Goal: Transaction & Acquisition: Purchase product/service

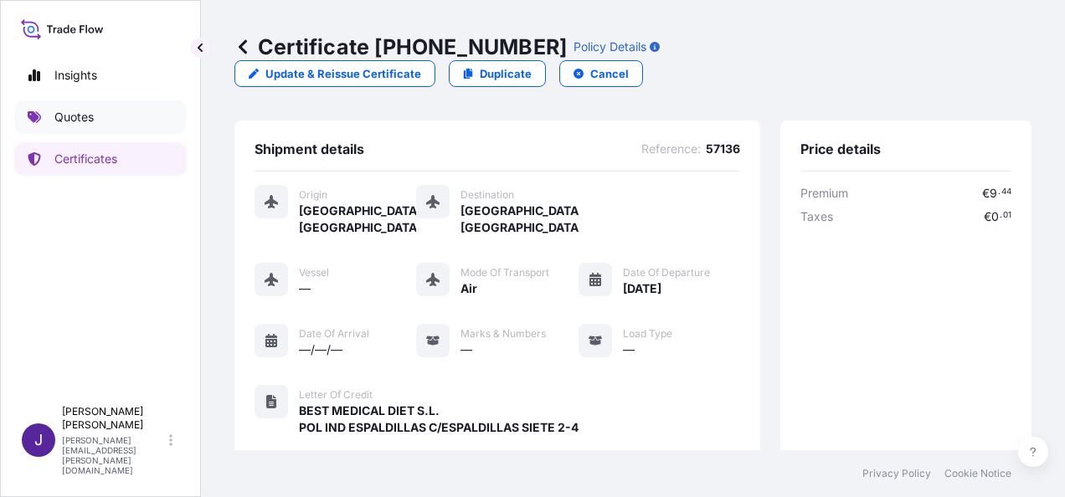
scroll to position [414, 0]
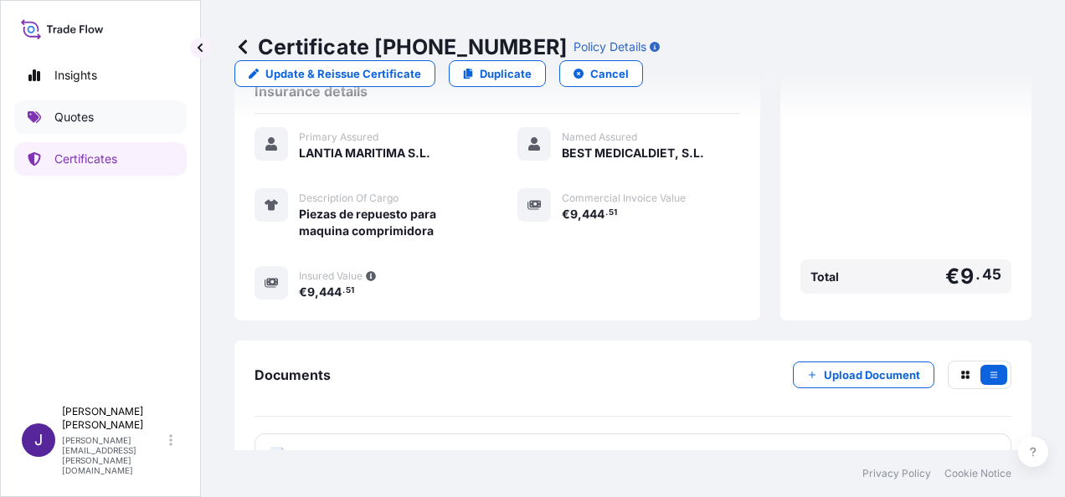
click at [90, 116] on p "Quotes" at bounding box center [73, 117] width 39 height 17
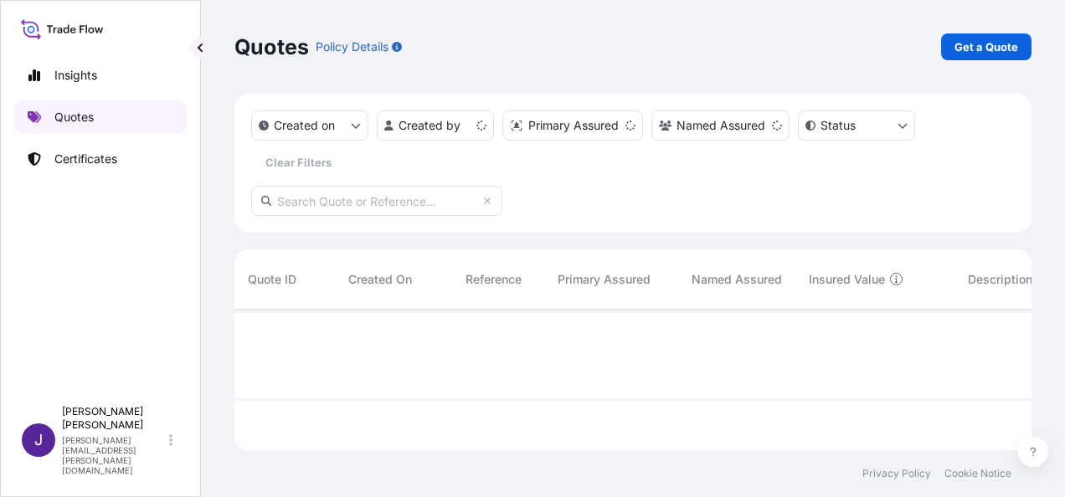
scroll to position [137, 784]
click at [968, 44] on p "Get a Quote" at bounding box center [987, 47] width 64 height 17
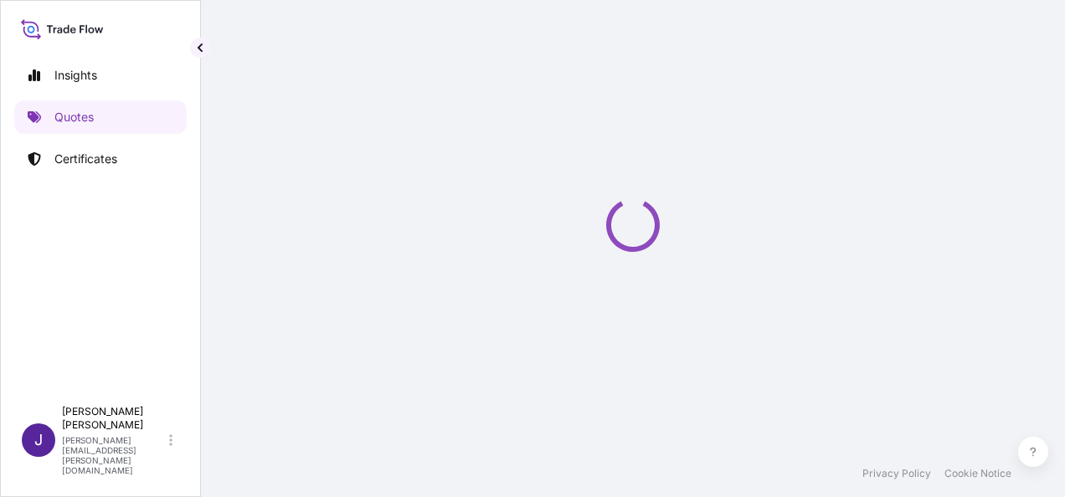
scroll to position [27, 0]
select select "Sea"
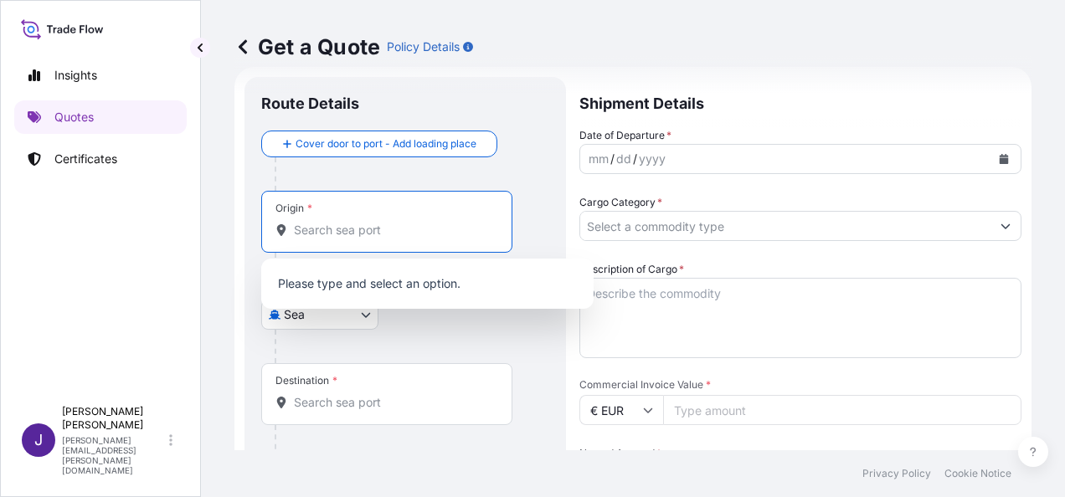
click at [350, 229] on input "Origin *" at bounding box center [393, 230] width 198 height 17
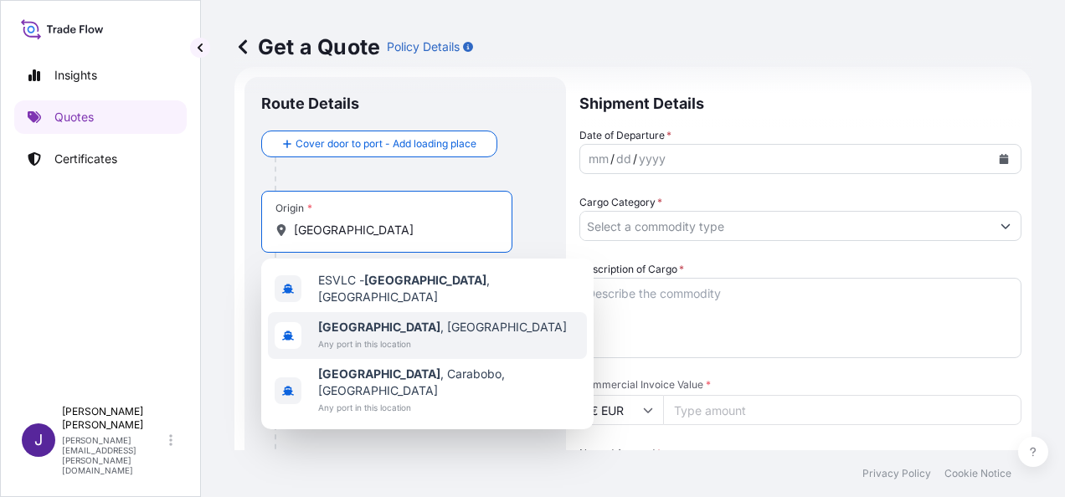
click at [366, 320] on b "[GEOGRAPHIC_DATA]" at bounding box center [379, 327] width 122 height 14
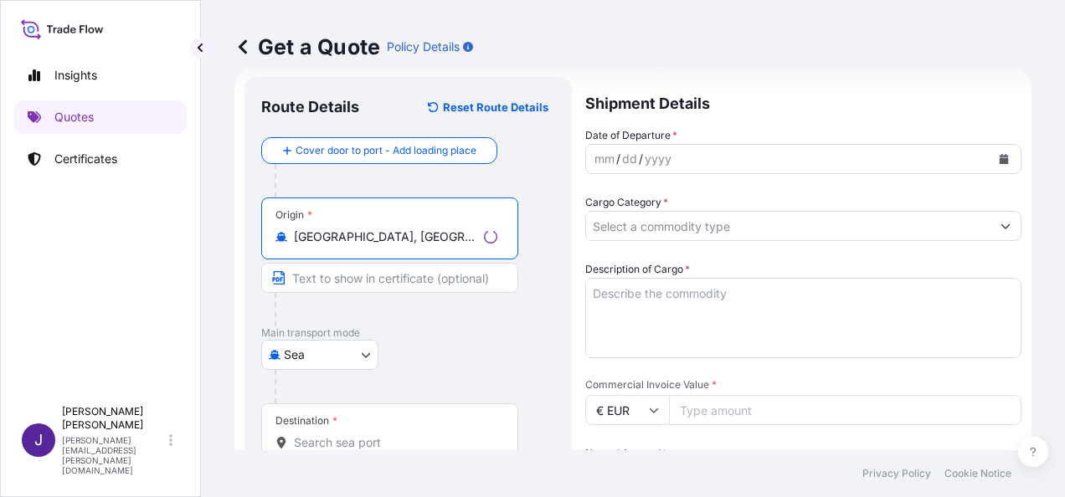
type input "[GEOGRAPHIC_DATA], [GEOGRAPHIC_DATA]"
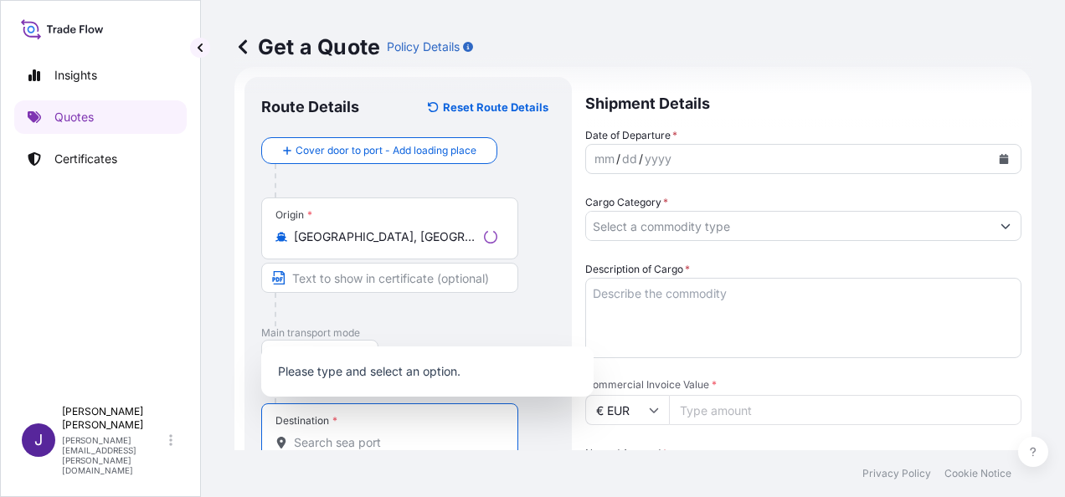
click at [338, 446] on input "Destination *" at bounding box center [396, 443] width 204 height 17
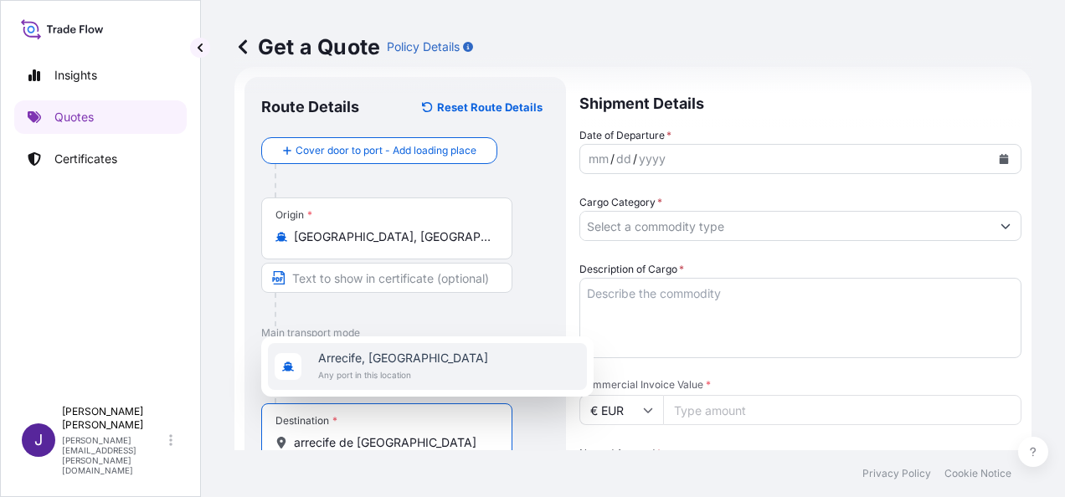
click at [410, 366] on span "Arrecife, [GEOGRAPHIC_DATA]" at bounding box center [403, 358] width 170 height 17
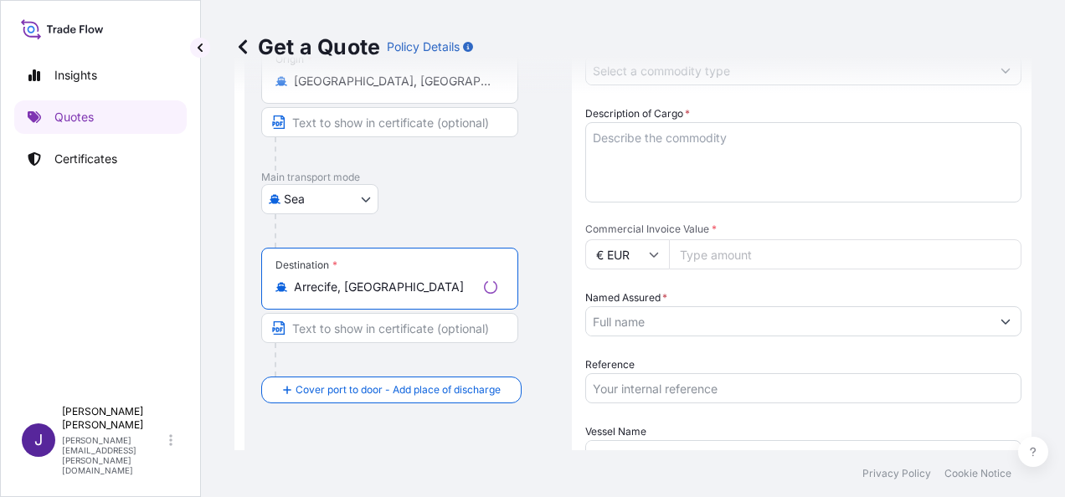
scroll to position [194, 0]
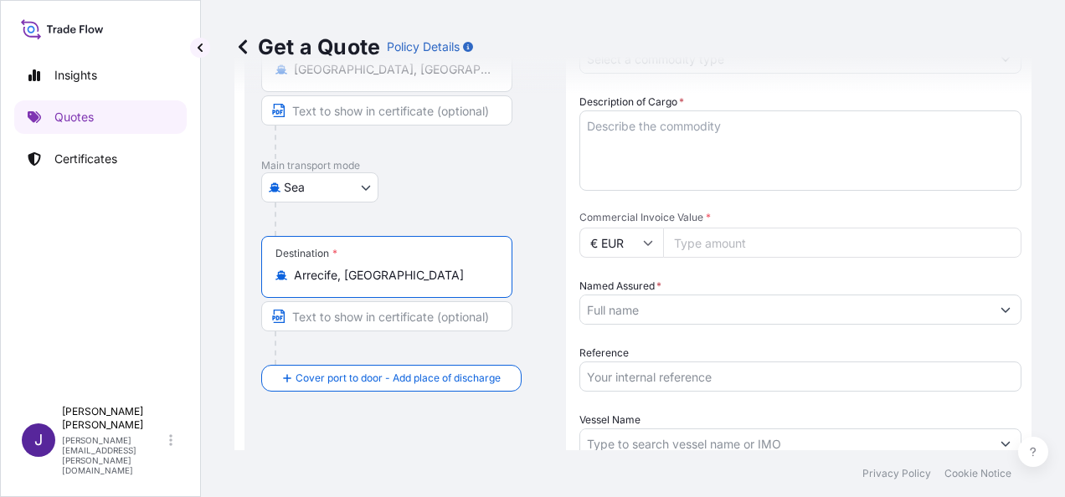
type input "Arrecife, [GEOGRAPHIC_DATA]"
drag, startPoint x: 415, startPoint y: 308, endPoint x: 402, endPoint y: 322, distance: 18.4
click at [415, 308] on input "Text to appear on certificate" at bounding box center [386, 317] width 251 height 30
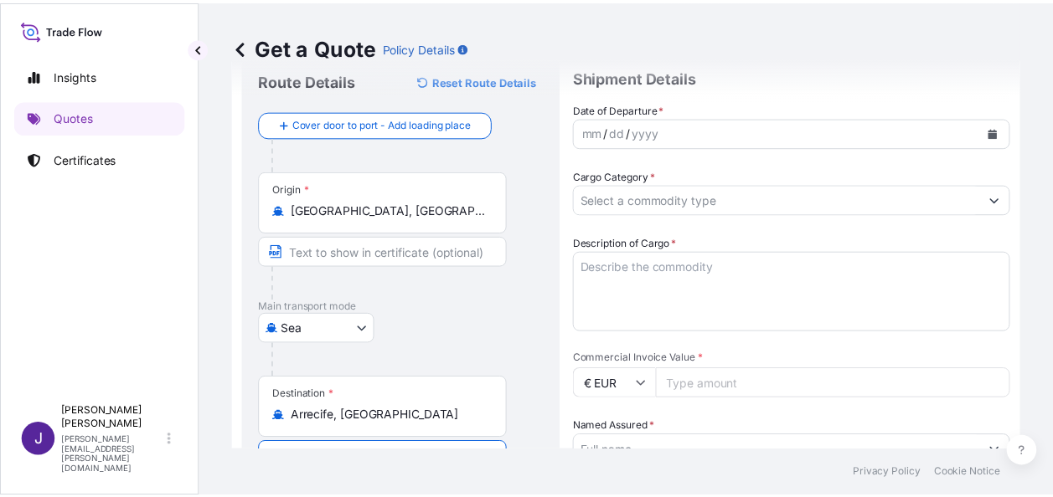
scroll to position [27, 0]
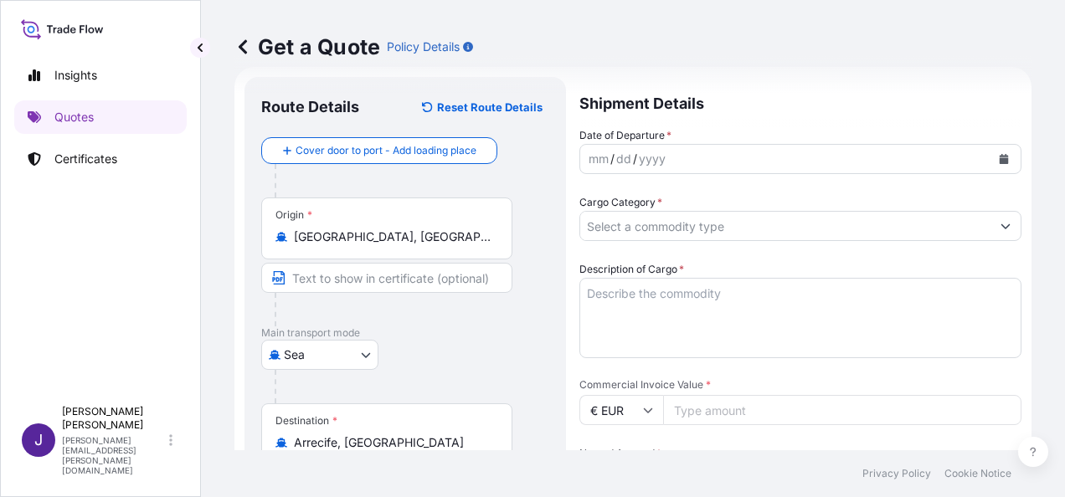
type input "Arrecife de Lanzarote"
click at [1000, 160] on icon "Calendar" at bounding box center [1004, 159] width 9 height 10
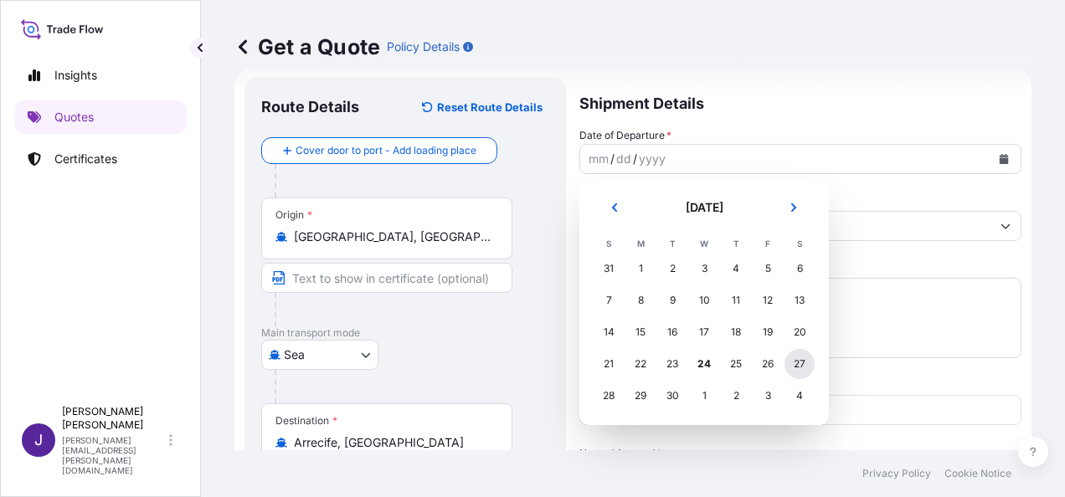
click at [807, 367] on div "27" at bounding box center [800, 364] width 30 height 30
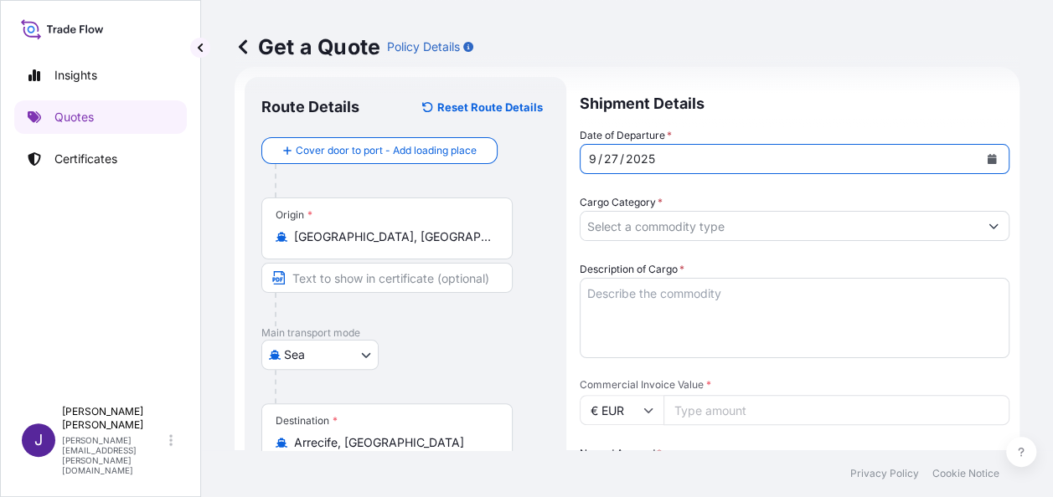
click at [716, 219] on input "Cargo Category *" at bounding box center [779, 226] width 398 height 30
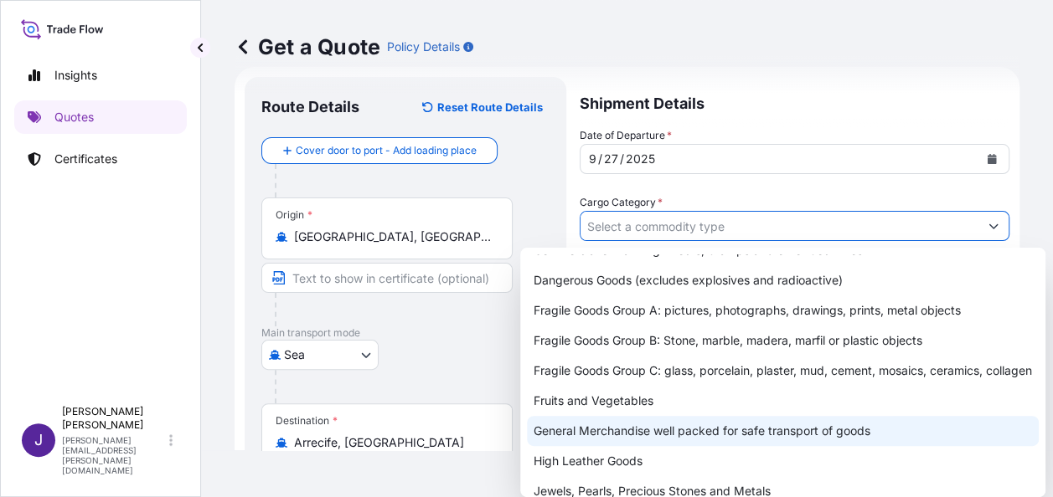
scroll to position [84, 0]
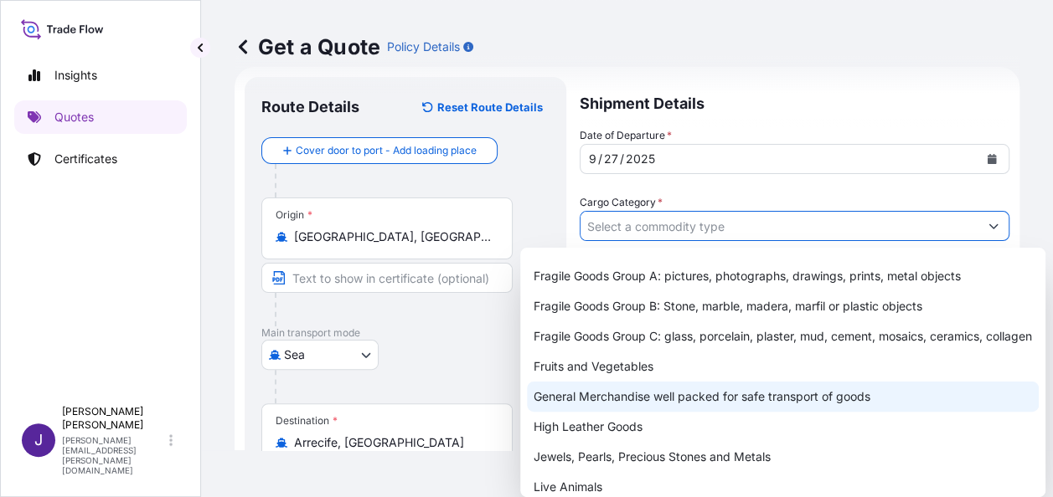
click at [588, 412] on div "General Merchandise well packed for safe transport of goods" at bounding box center [783, 397] width 512 height 30
type input "General Merchandise well packed for safe transport of goods"
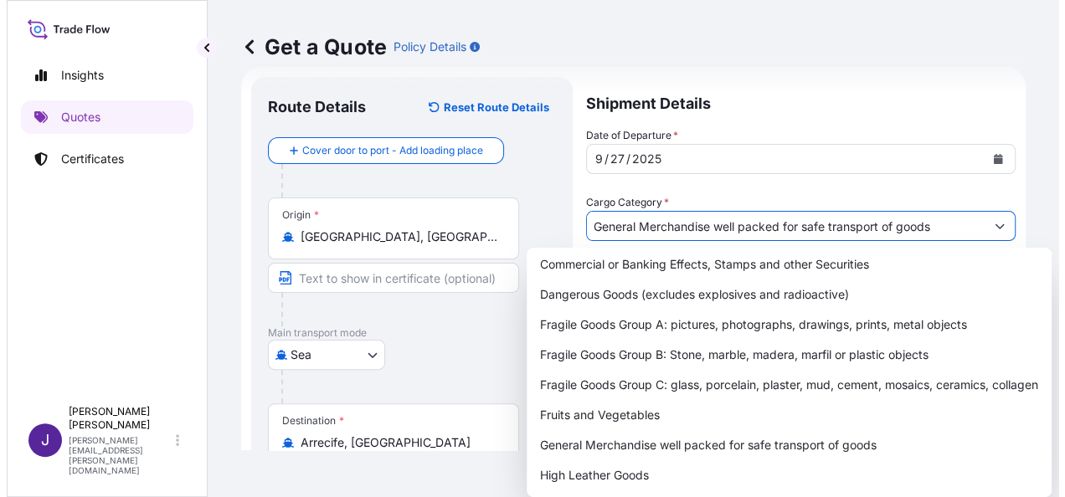
scroll to position [208, 0]
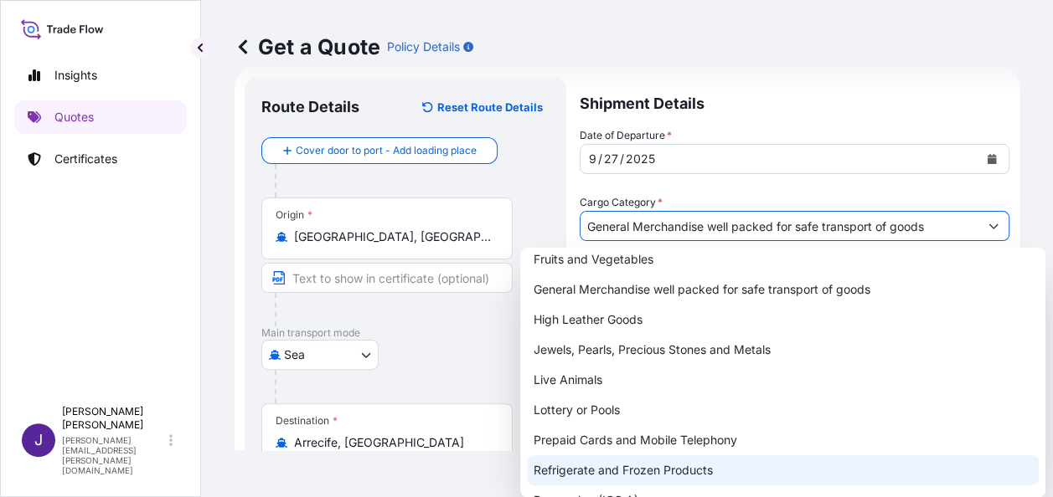
click at [471, 473] on footer "Privacy Policy Cookie Notice" at bounding box center [627, 474] width 852 height 47
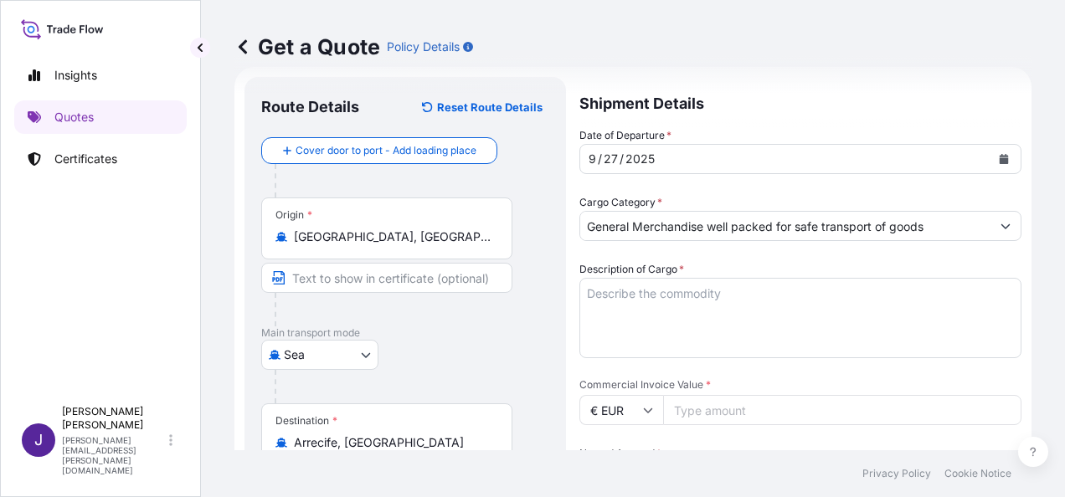
scroll to position [278, 0]
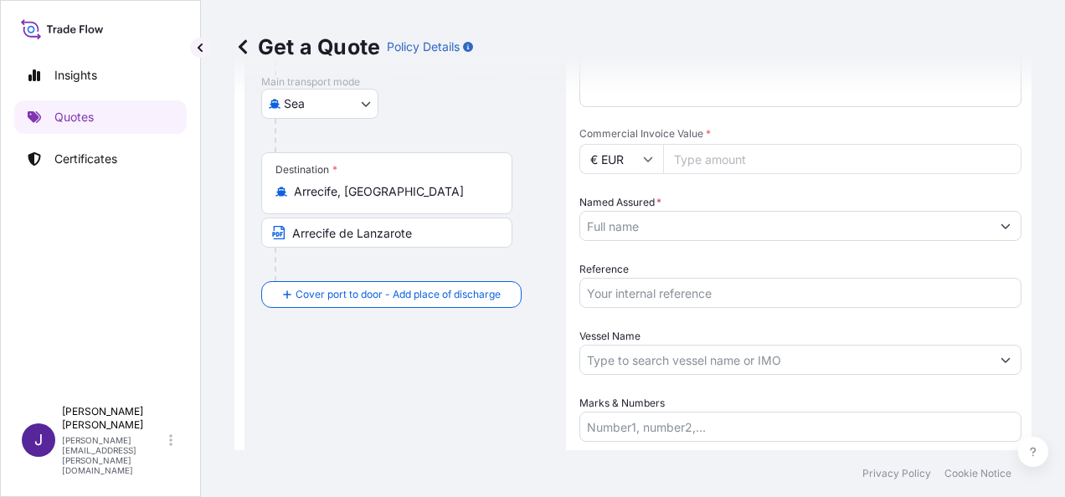
click at [640, 293] on input "Reference" at bounding box center [801, 293] width 442 height 30
type input "57333"
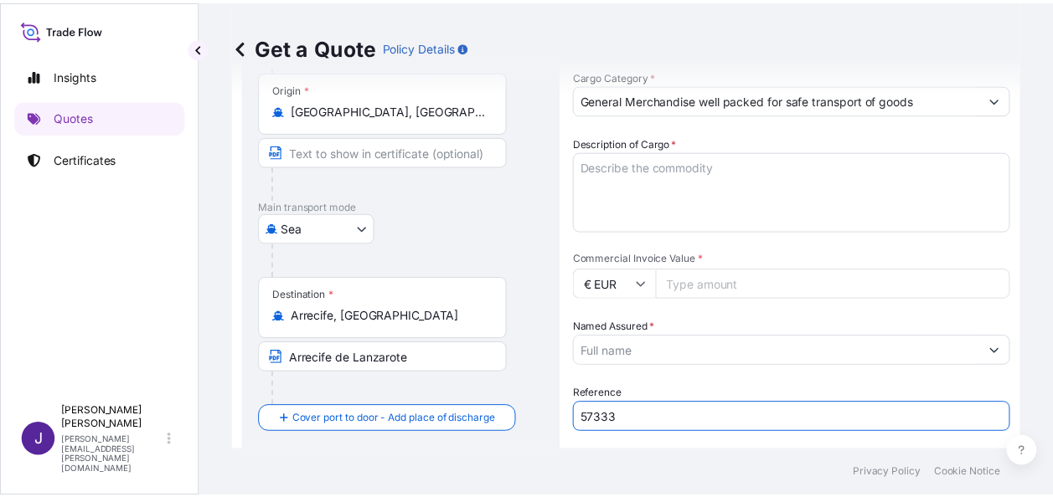
scroll to position [152, 0]
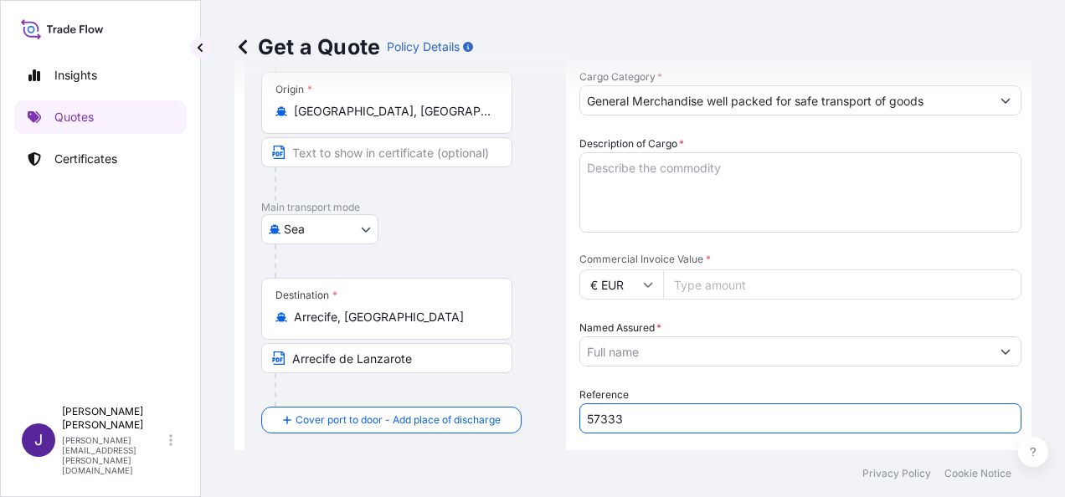
click at [678, 171] on textarea "Description of Cargo *" at bounding box center [801, 192] width 442 height 80
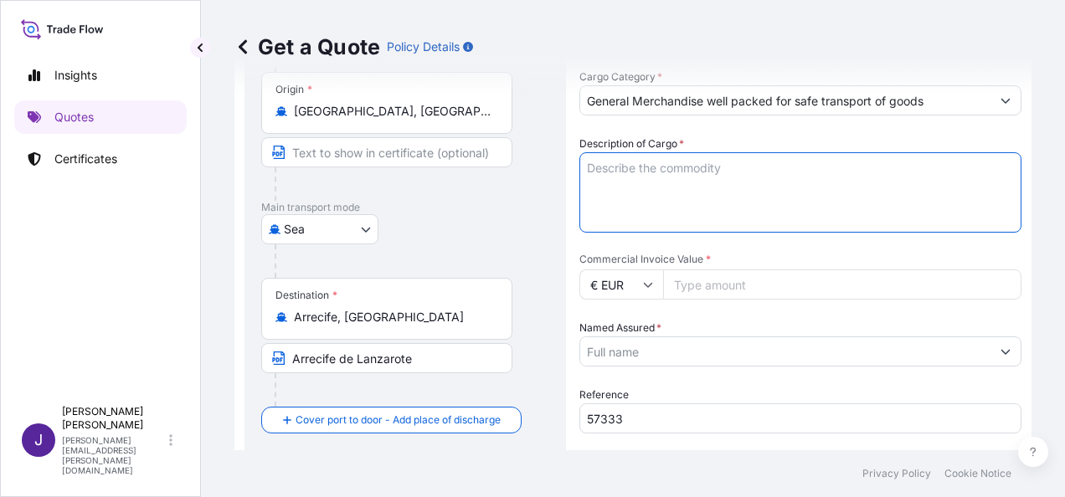
paste textarea "BRISTOL 160 cm. ( HR GROSOR 12 ) / CHIC CRUDO"
type textarea "BRISTOL 160 cm. ( HR GROSOR 12 ) / CHIC CRUDO"
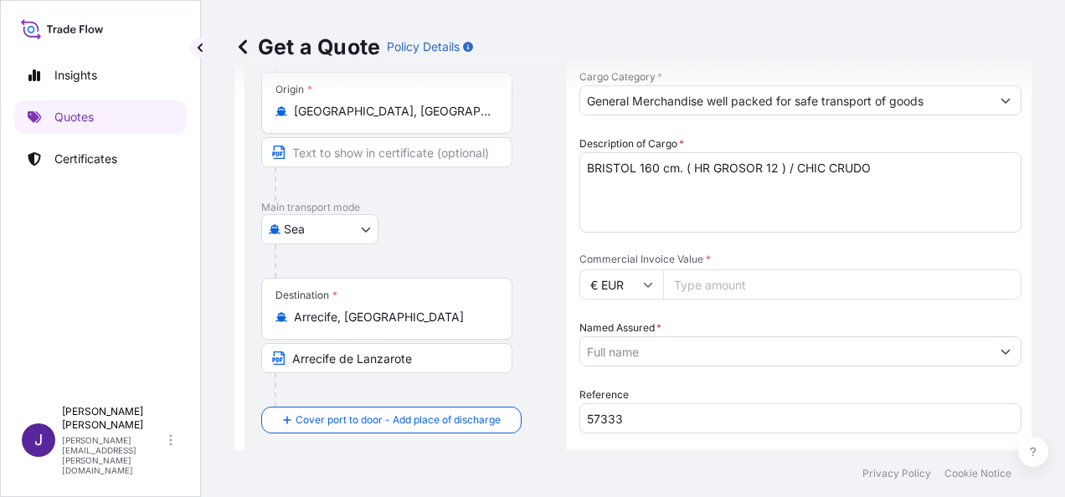
click at [716, 275] on input "Commercial Invoice Value *" at bounding box center [842, 285] width 358 height 30
type input "15285.60"
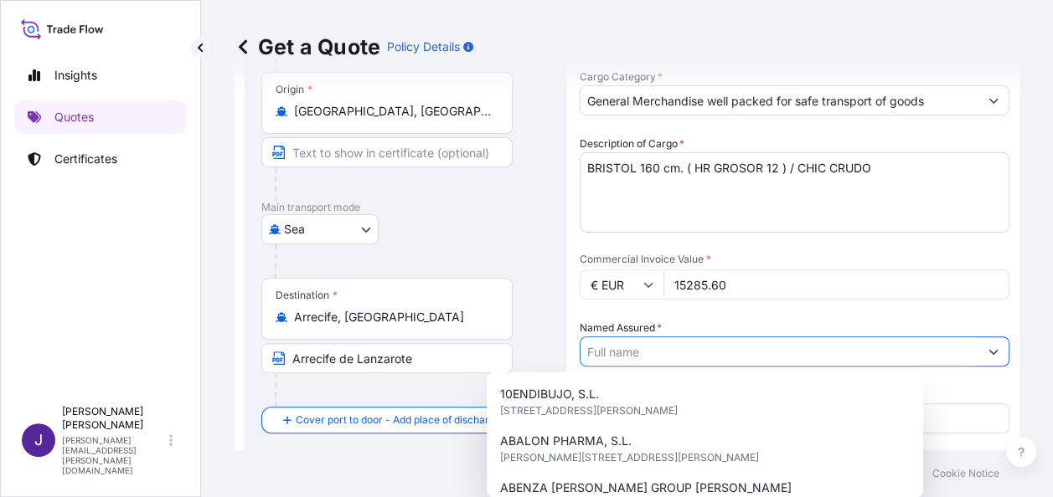
click at [601, 340] on input "Named Assured *" at bounding box center [779, 352] width 398 height 30
type input "a"
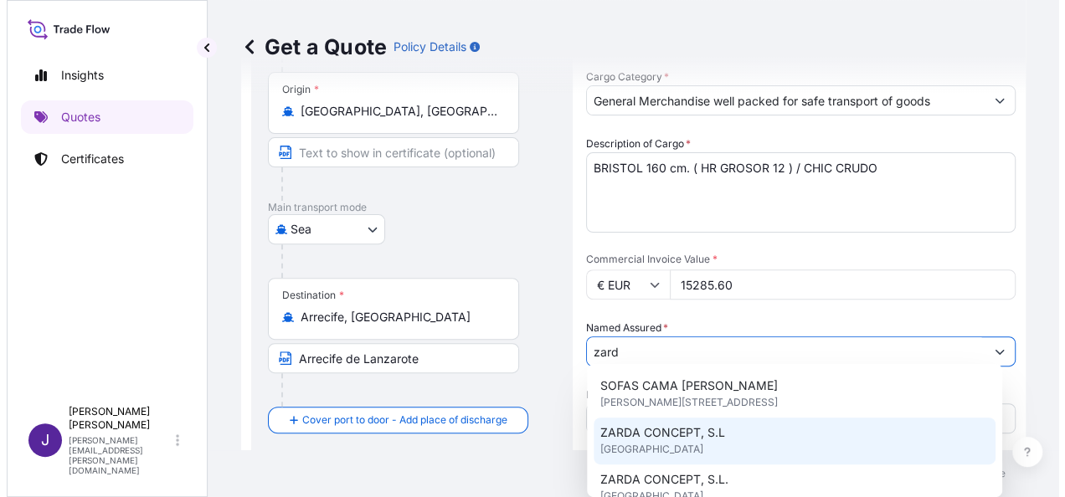
scroll to position [186, 0]
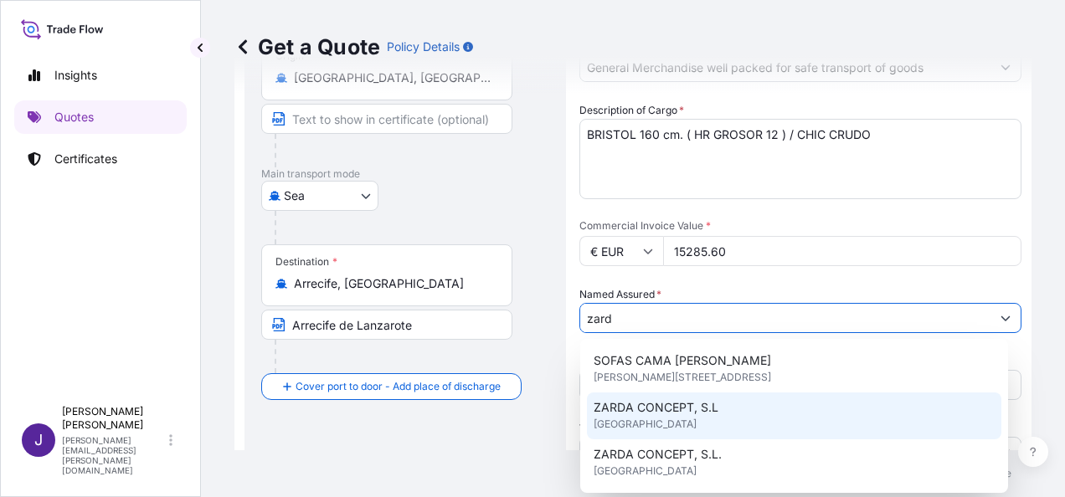
click at [1047, 440] on div at bounding box center [1033, 452] width 30 height 30
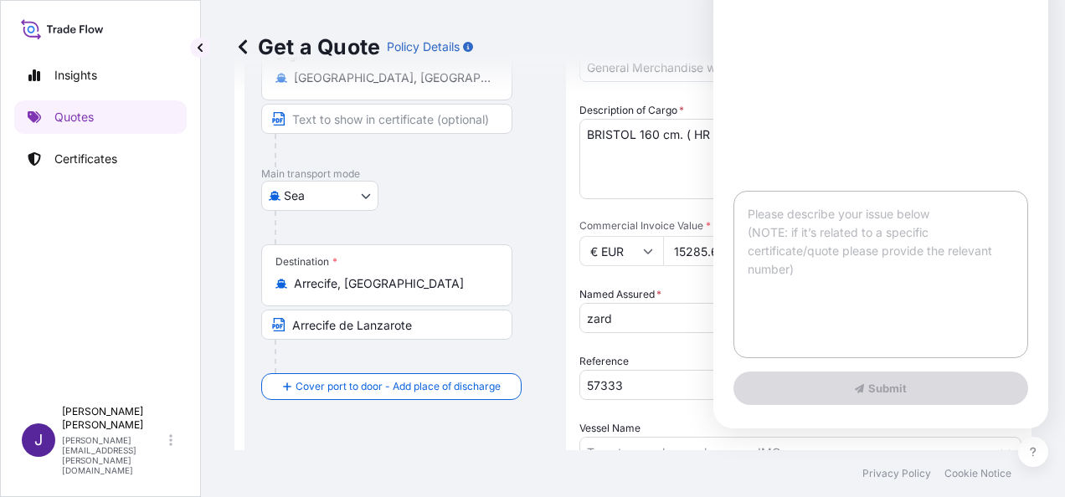
click at [618, 317] on input "zard" at bounding box center [785, 318] width 410 height 30
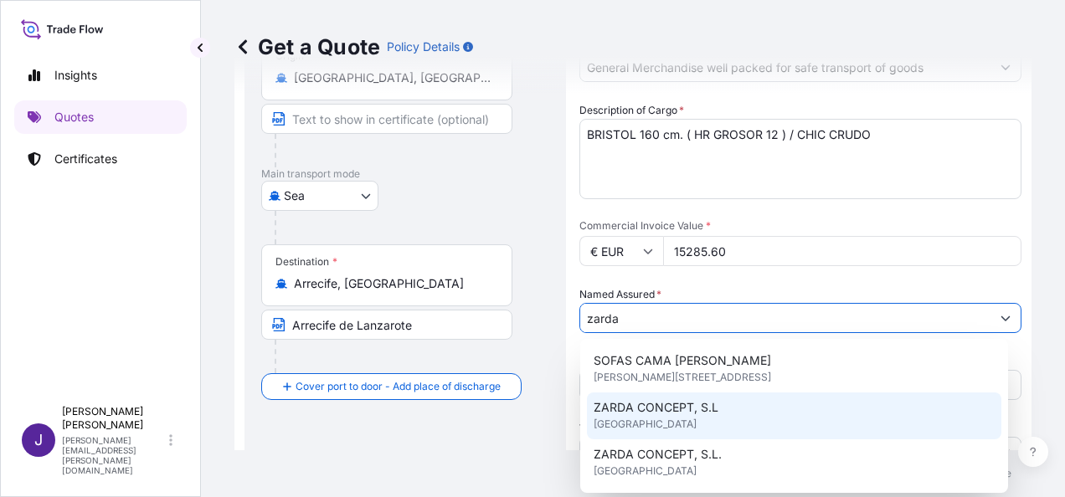
click at [647, 412] on span "ZARDA CONCEPT, S.L" at bounding box center [656, 408] width 125 height 17
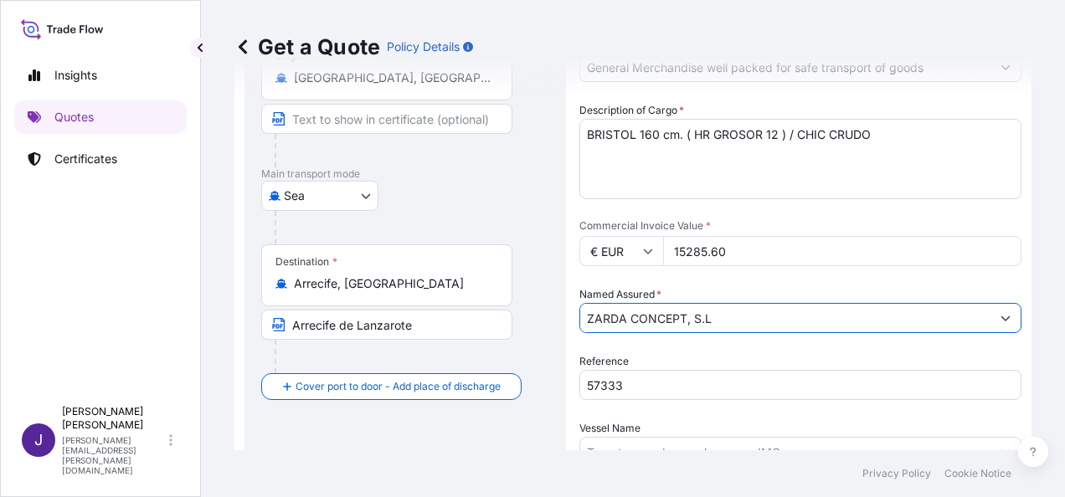
type input "ZARDA CONCEPT, S.L"
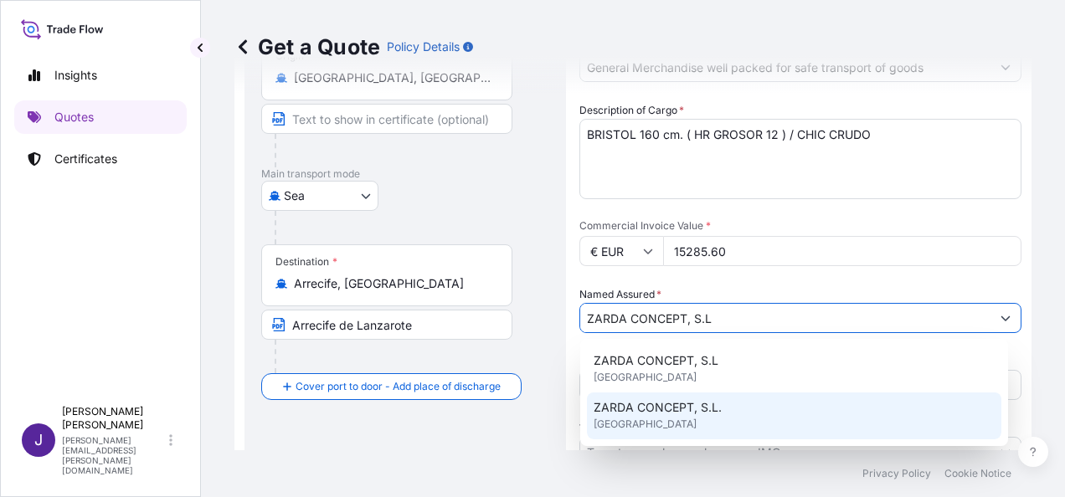
click at [468, 444] on div "Route Details Reset Route Details Cover door to port - Add loading place Place …" at bounding box center [405, 289] width 288 height 708
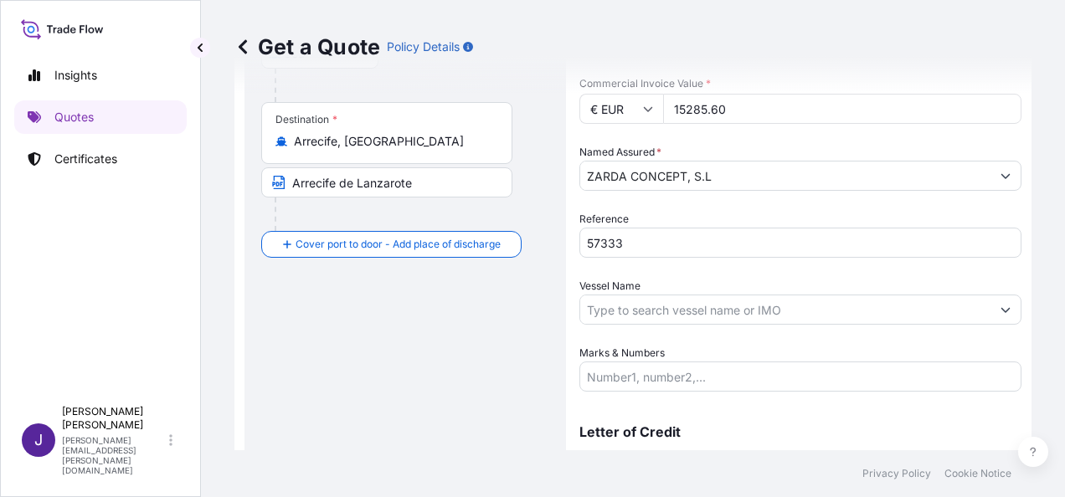
scroll to position [404, 0]
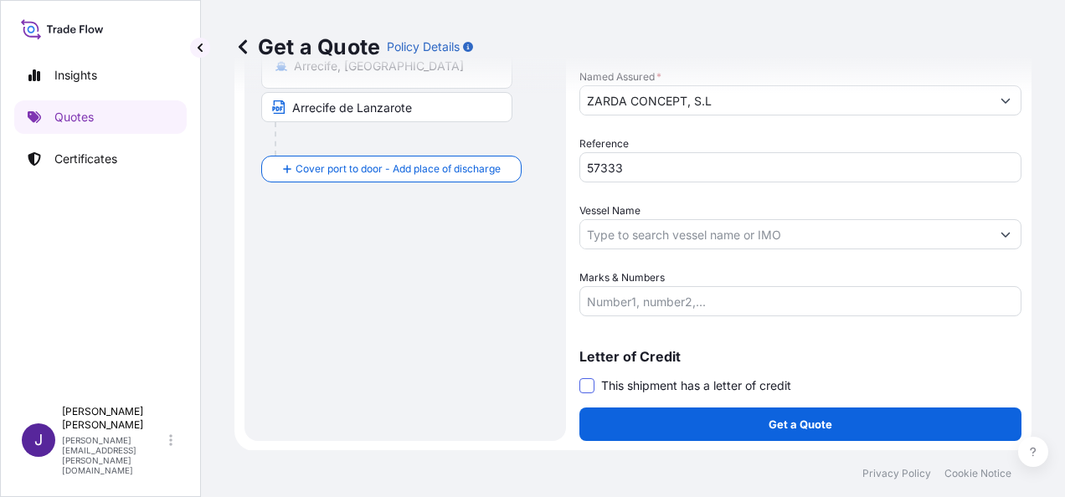
click at [590, 384] on span at bounding box center [587, 386] width 15 height 15
click at [580, 377] on input "This shipment has a letter of credit" at bounding box center [580, 377] width 0 height 0
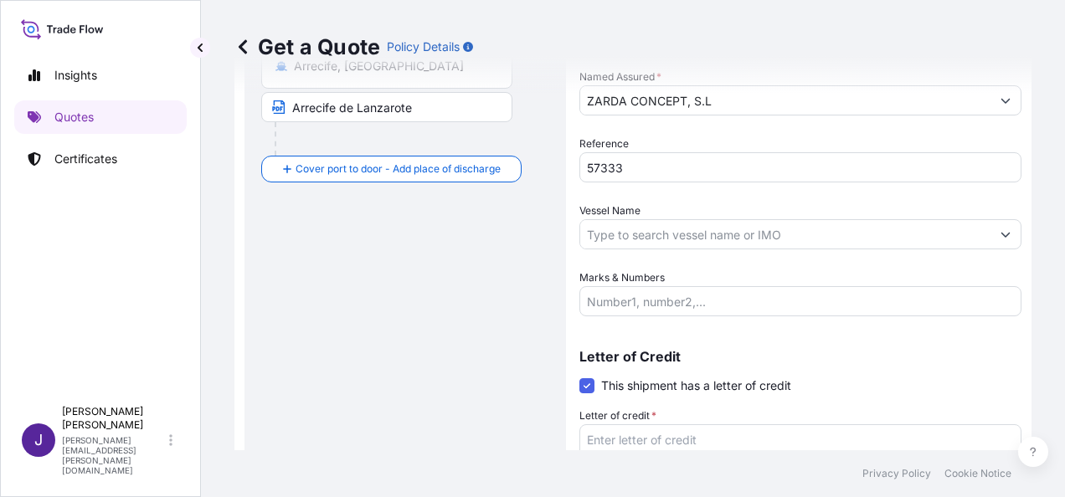
click at [649, 440] on textarea "Letter of credit *" at bounding box center [801, 465] width 442 height 80
paste textarea "ZARDÁ CONCEPT, S.L. CL. Turia 14 - P.I. [GEOGRAPHIC_DATA]"
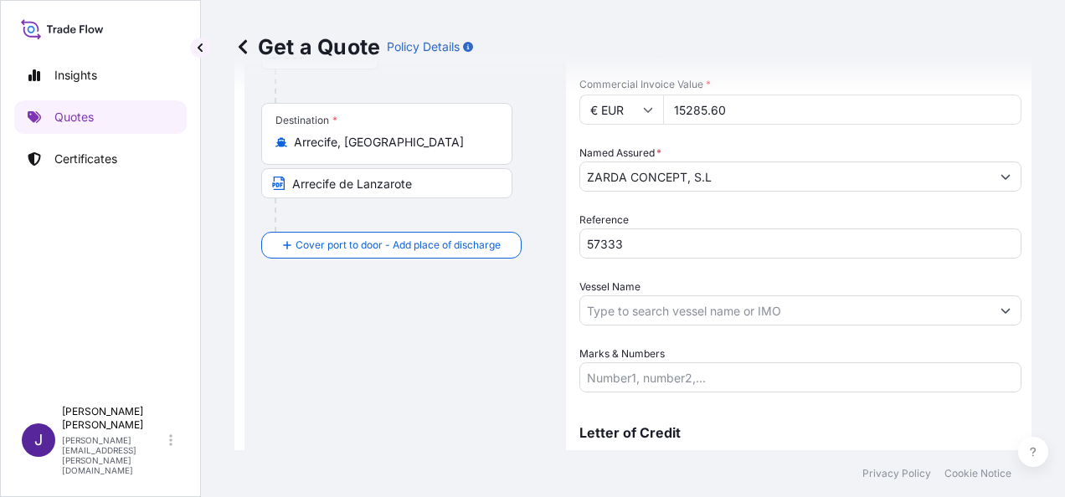
scroll to position [249, 0]
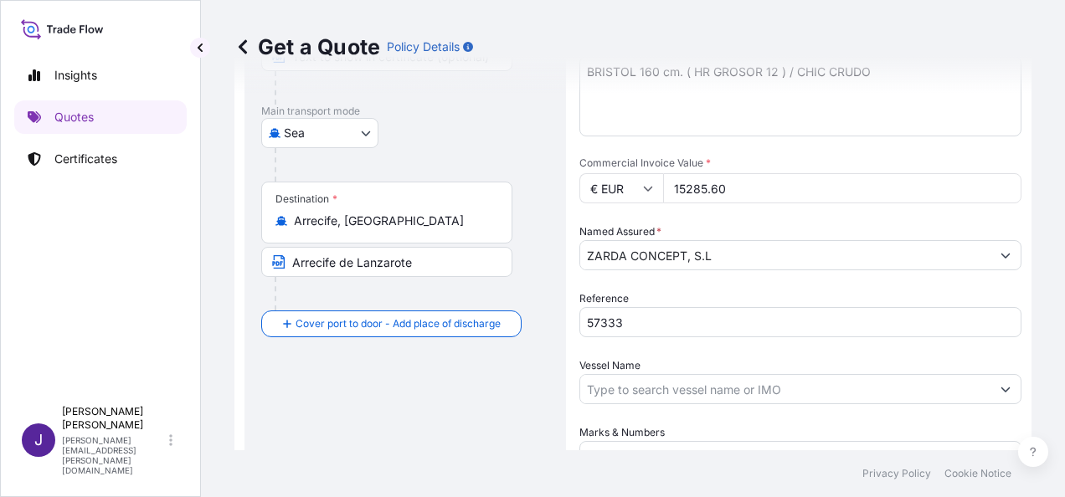
type textarea "ZARDÁ CONCEPT, S.L. CL. Turia 14 - P.I. [GEOGRAPHIC_DATA]"
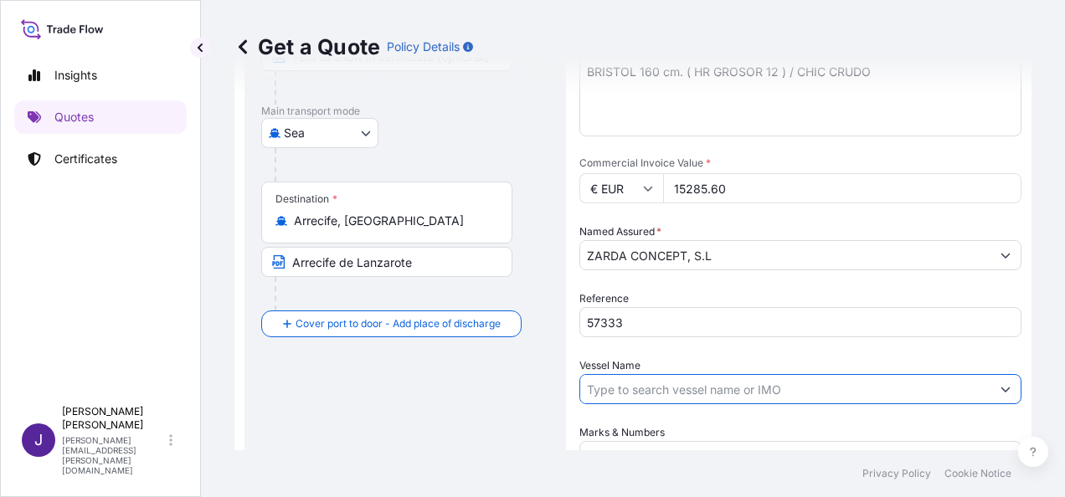
click at [712, 394] on input "Vessel Name" at bounding box center [785, 389] width 410 height 30
drag, startPoint x: 656, startPoint y: 397, endPoint x: 554, endPoint y: 391, distance: 102.3
click at [554, 391] on form "Route Details Reset Route Details Cover door to port - Add loading place Place …" at bounding box center [633, 289] width 797 height 889
paste input "WEC [PERSON_NAME]"
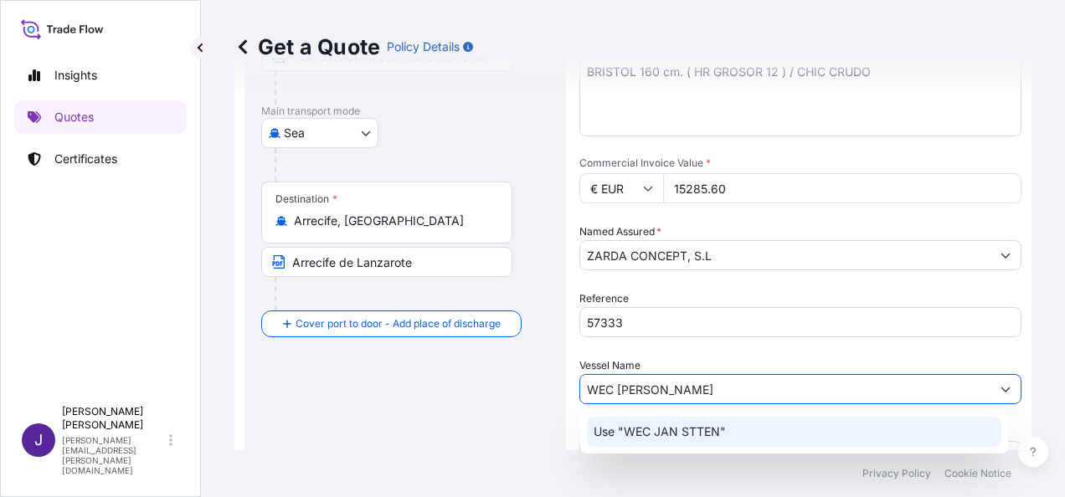
click at [631, 437] on p "Use "WEC JAN STTEN"" at bounding box center [660, 432] width 132 height 17
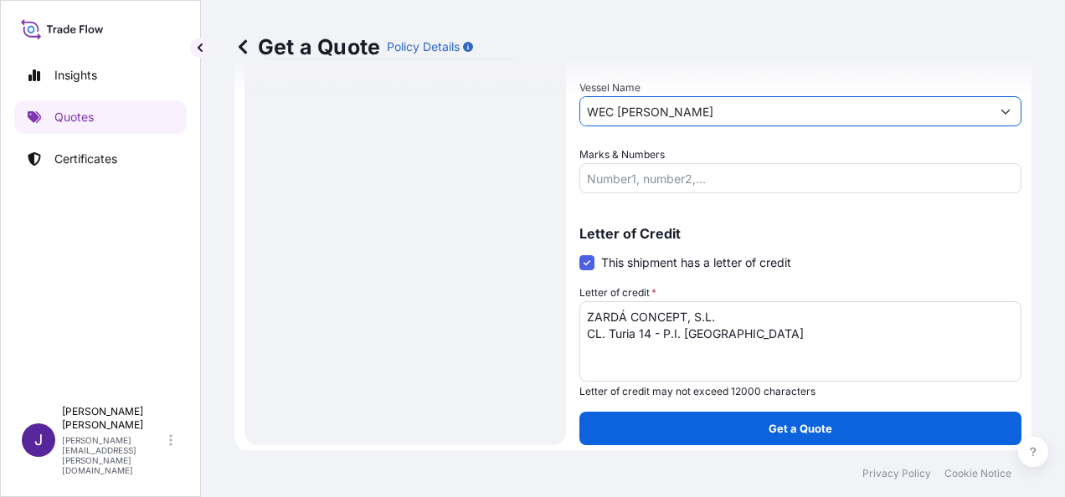
scroll to position [531, 0]
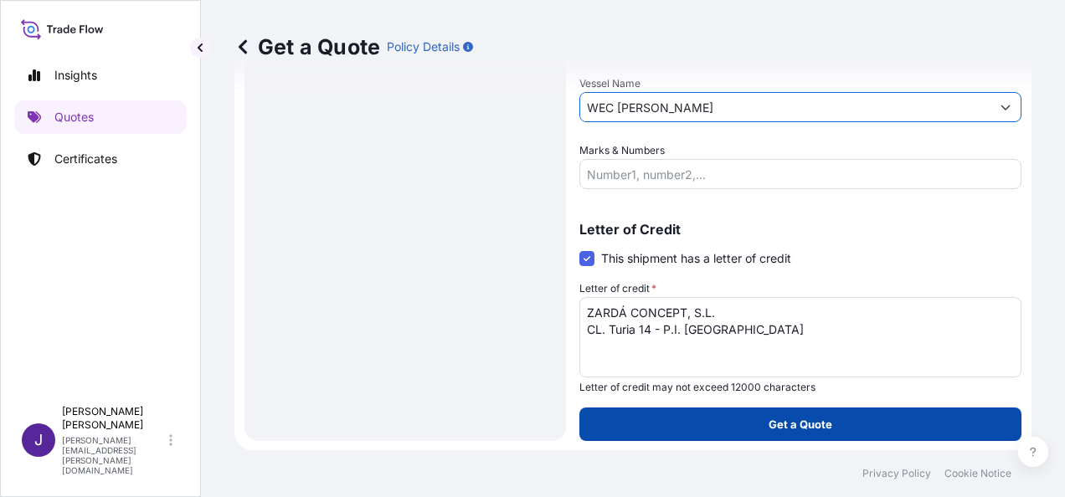
type input "WEC [PERSON_NAME]"
click at [769, 424] on p "Get a Quote" at bounding box center [801, 424] width 64 height 17
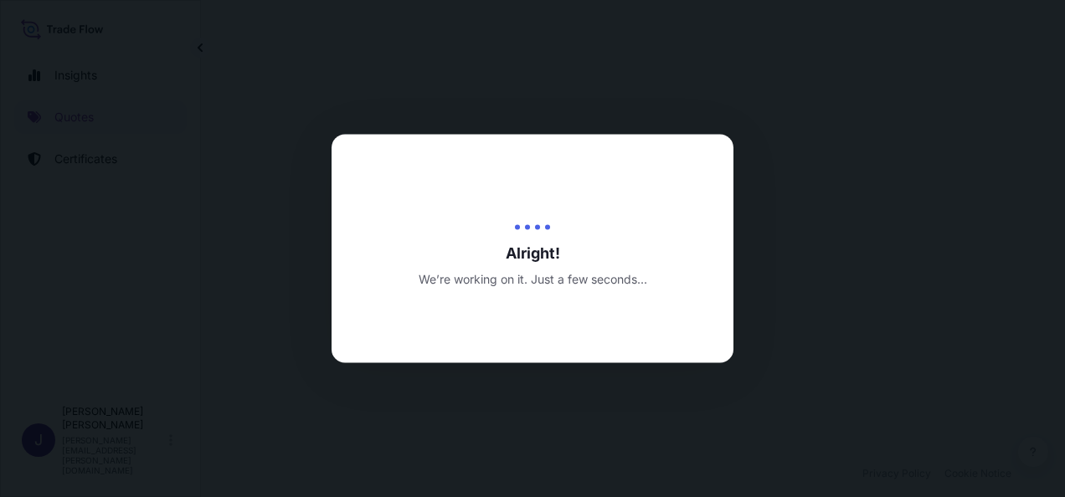
select select "Sea"
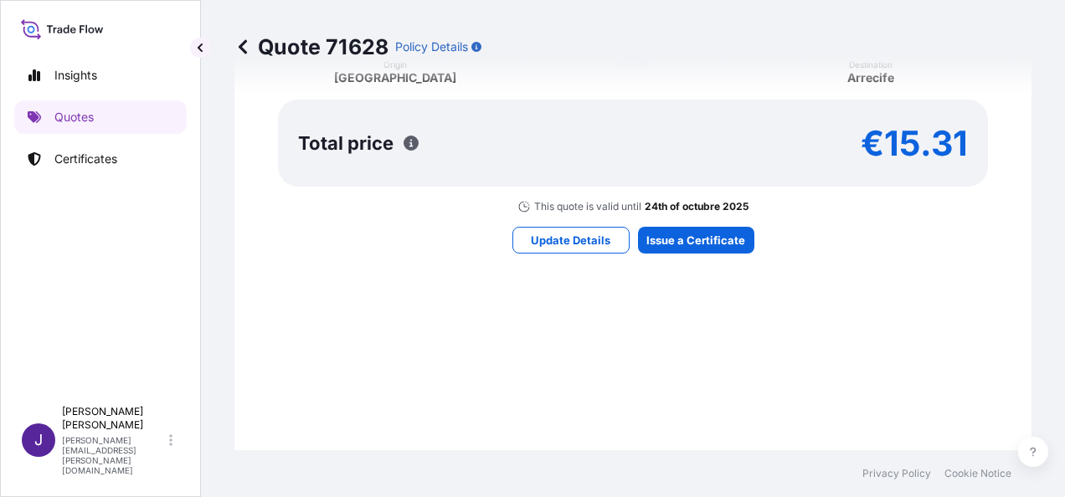
scroll to position [1585, 0]
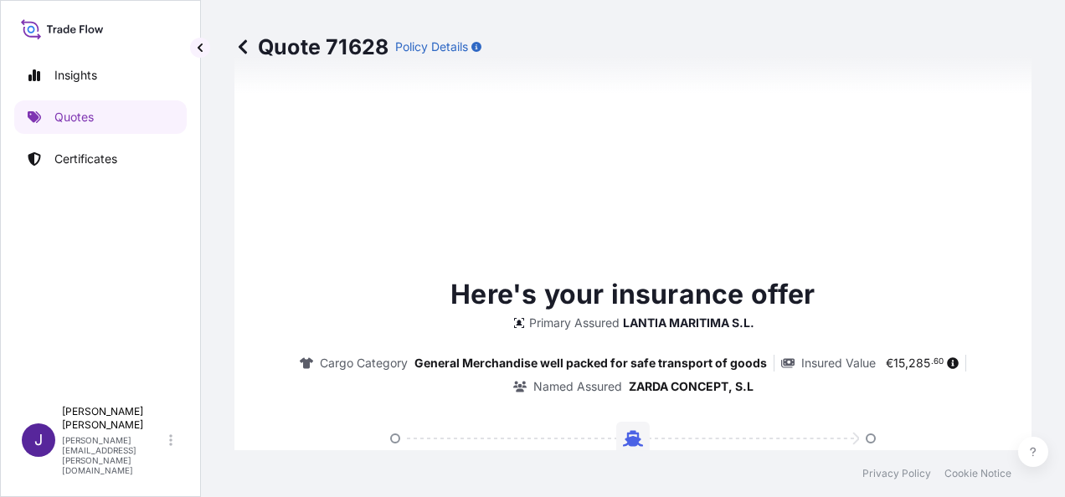
type input "[DATE]"
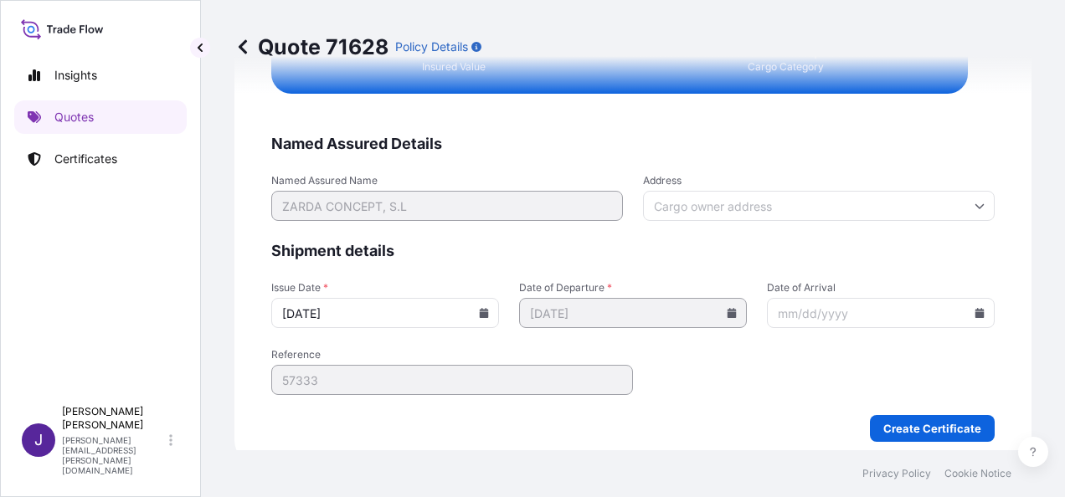
scroll to position [3420, 0]
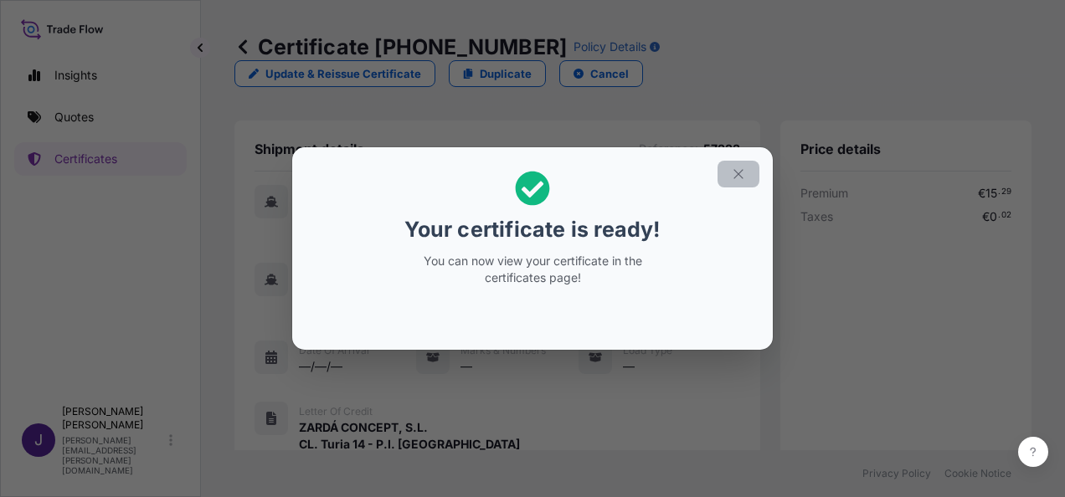
click at [737, 173] on icon "button" at bounding box center [738, 174] width 15 height 15
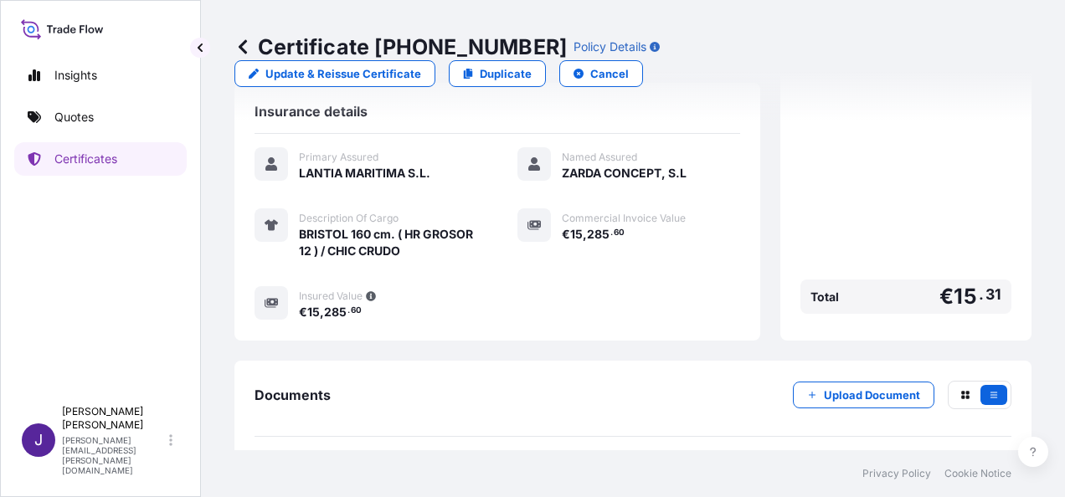
scroll to position [414, 0]
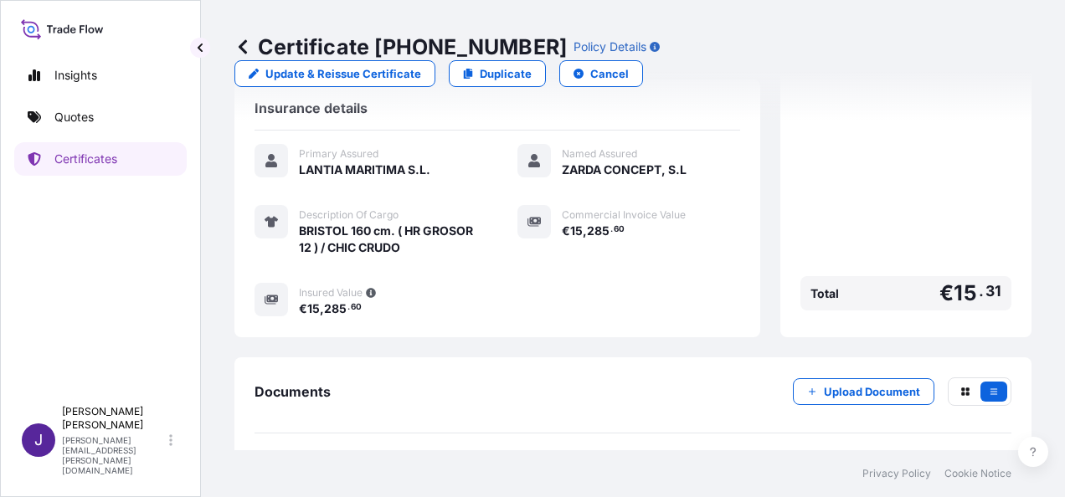
click at [461, 451] on link "PDF Certificate [DATE]" at bounding box center [633, 473] width 757 height 44
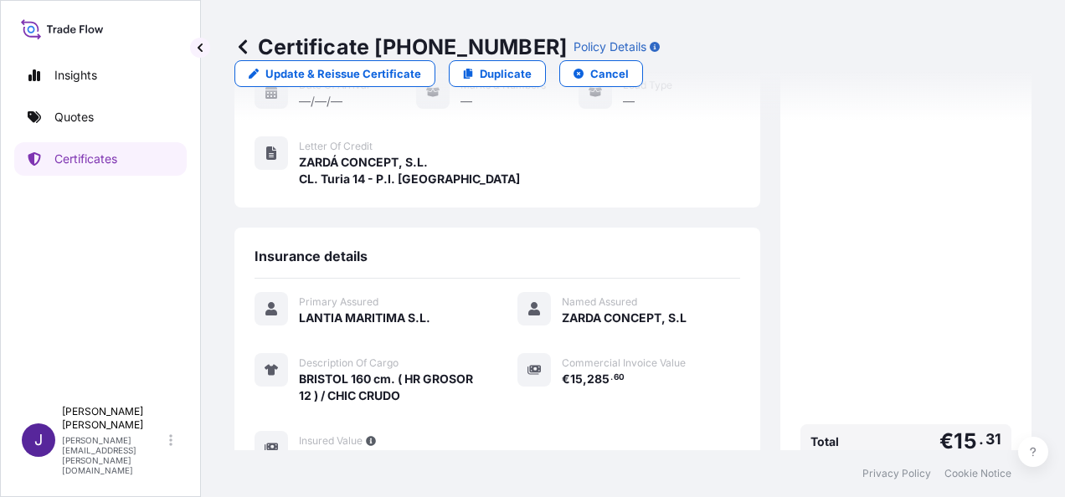
scroll to position [79, 0]
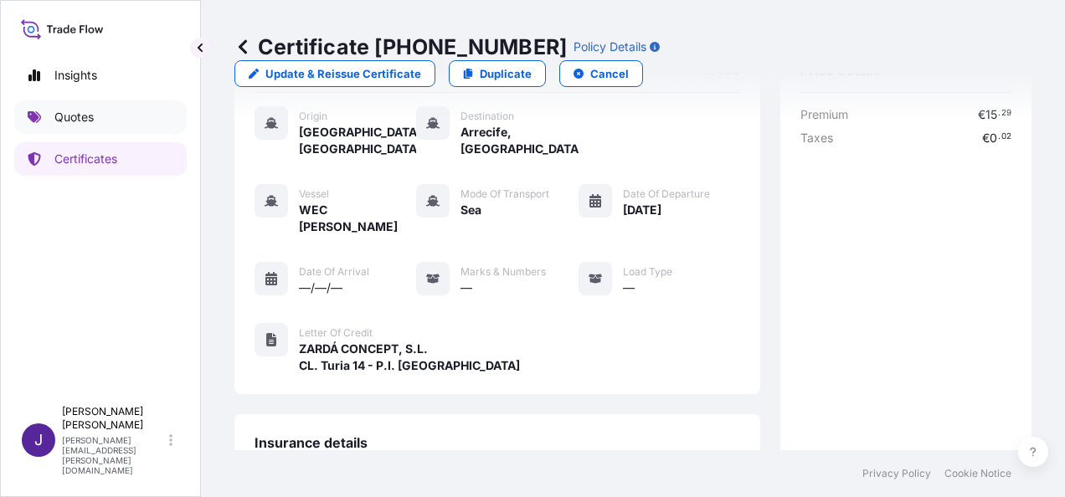
click at [101, 117] on link "Quotes" at bounding box center [100, 118] width 173 height 34
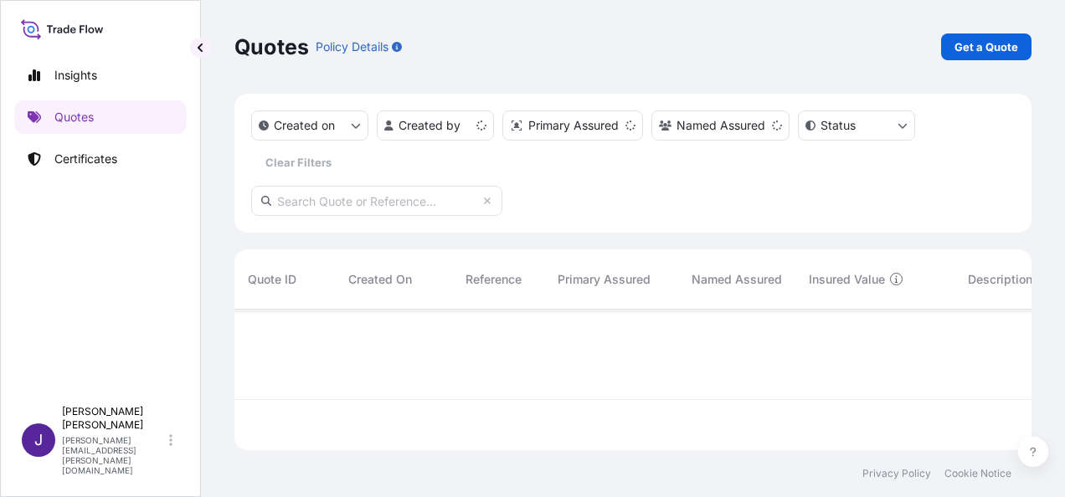
scroll to position [137, 784]
click at [1008, 49] on p "Get a Quote" at bounding box center [987, 47] width 64 height 17
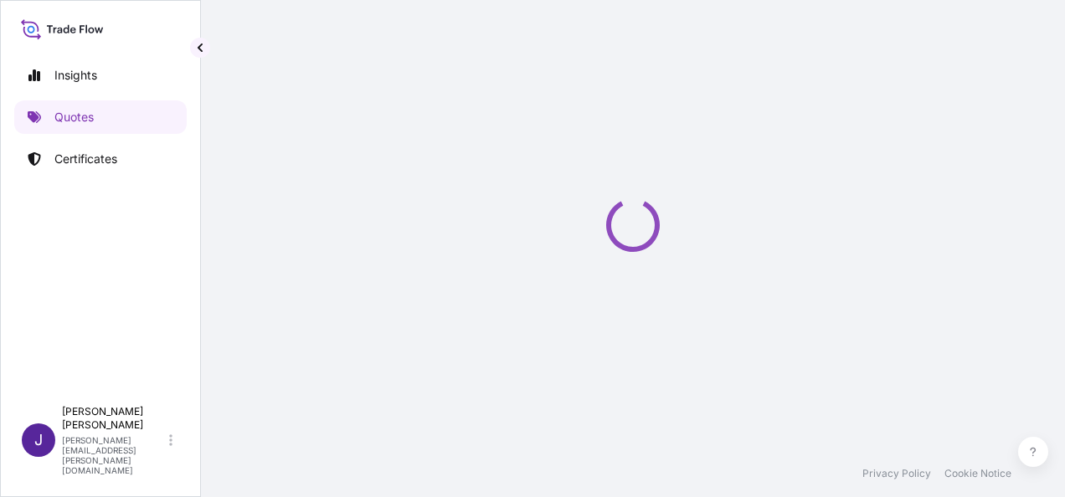
select select "Sea"
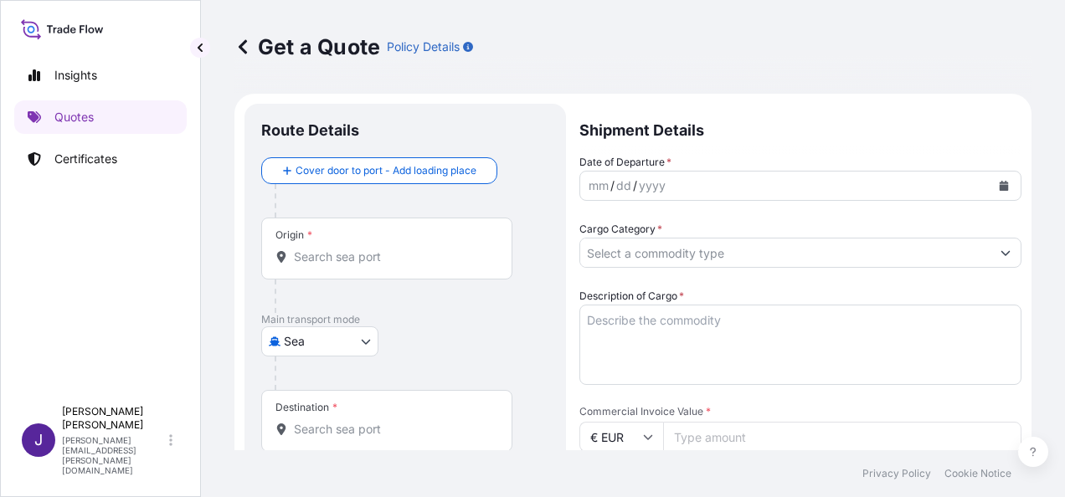
scroll to position [27, 0]
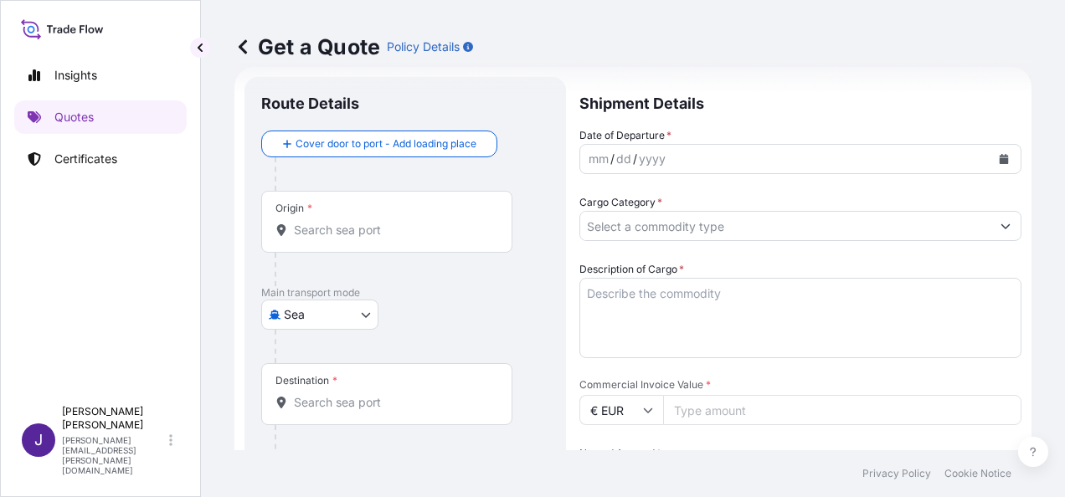
click at [384, 238] on div "Origin *" at bounding box center [386, 222] width 251 height 62
click at [384, 238] on input "Origin *" at bounding box center [393, 230] width 198 height 17
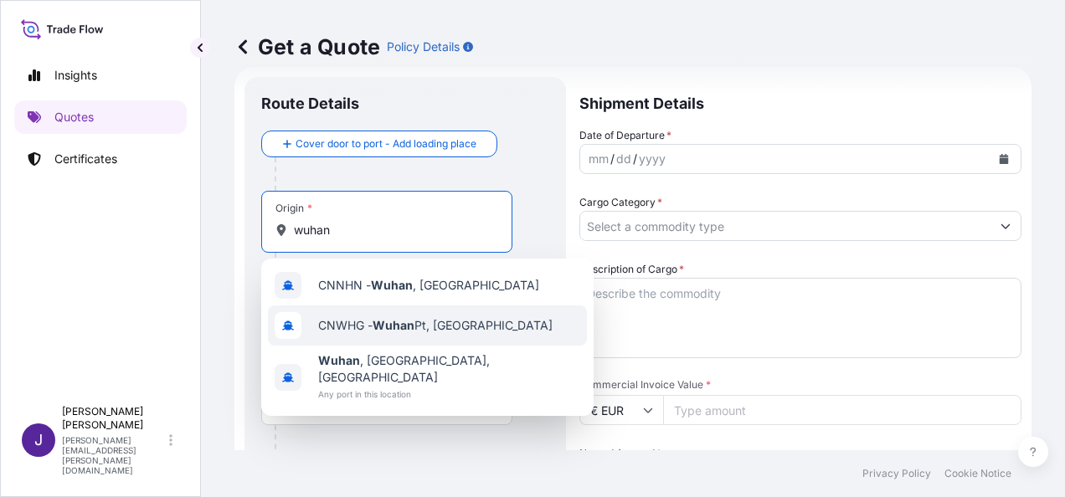
click at [439, 332] on span "CNWHG - Wuhan Pt, [GEOGRAPHIC_DATA]" at bounding box center [435, 325] width 235 height 17
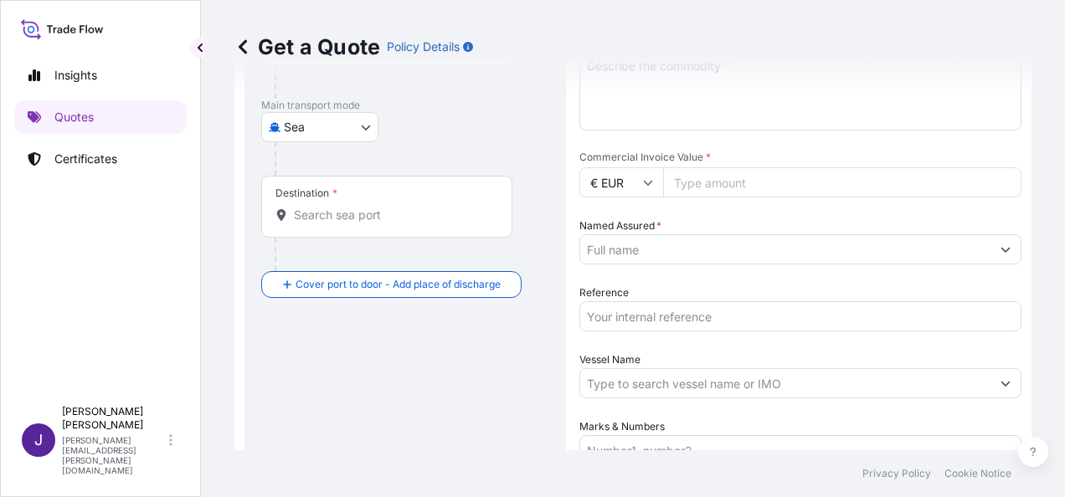
scroll to position [278, 0]
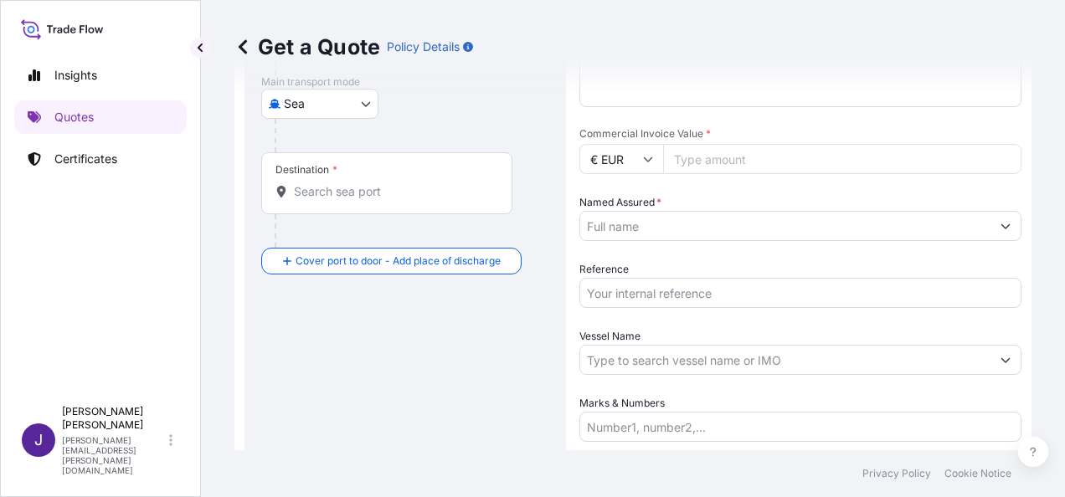
type input "CNWHG - Wuhan Pt, [GEOGRAPHIC_DATA]"
click at [432, 196] on input "Destination *" at bounding box center [393, 191] width 198 height 17
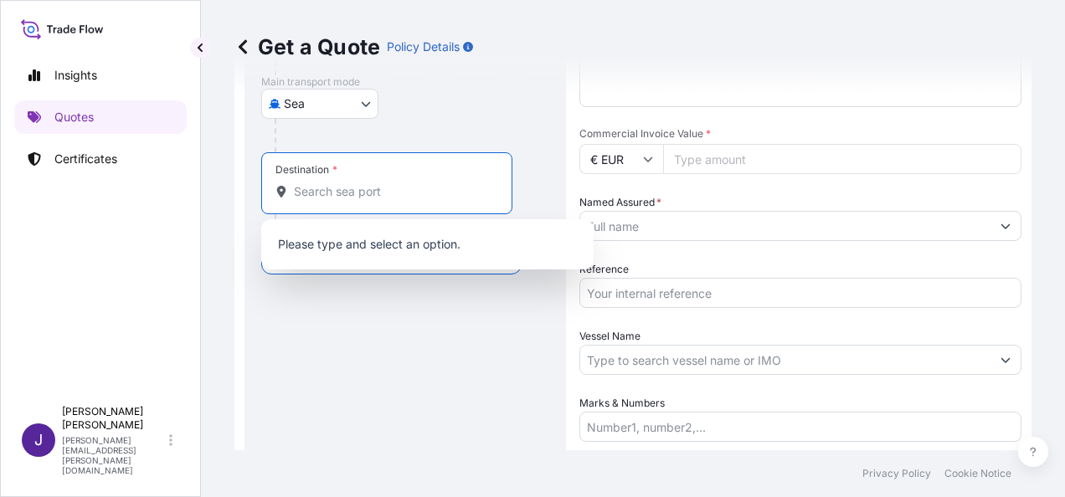
drag, startPoint x: 320, startPoint y: 192, endPoint x: 322, endPoint y: 201, distance: 9.4
click at [321, 192] on input "Destination * Please select a destination" at bounding box center [393, 191] width 198 height 17
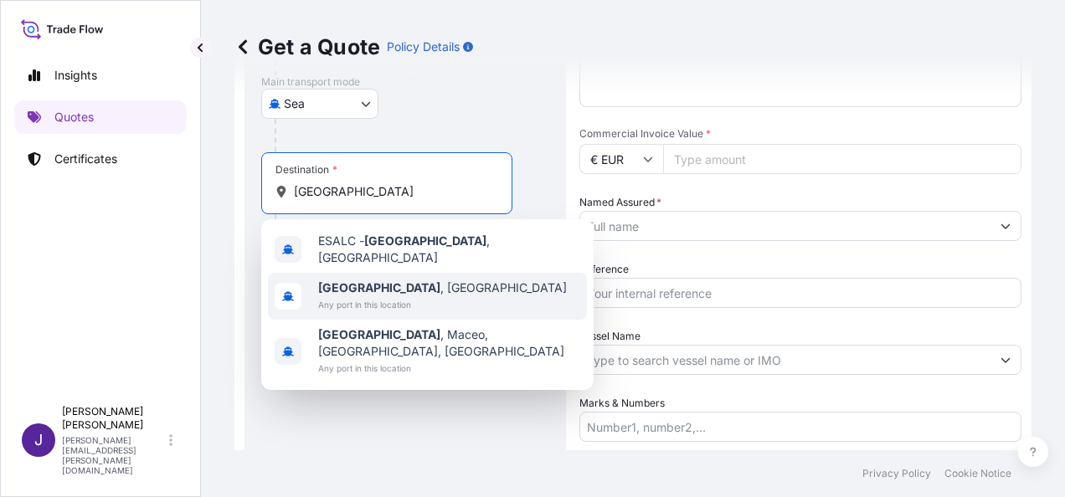
click at [345, 296] on span "Any port in this location" at bounding box center [442, 304] width 249 height 17
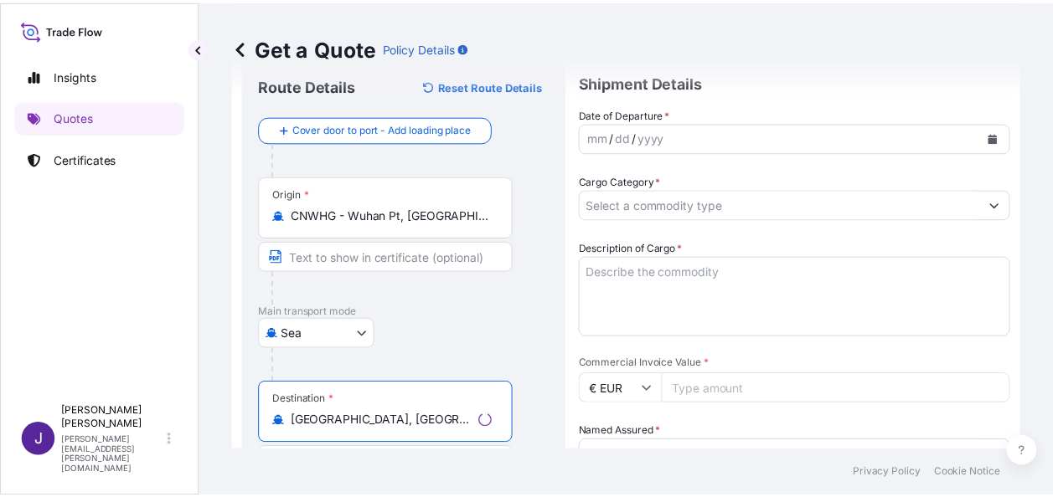
scroll to position [0, 0]
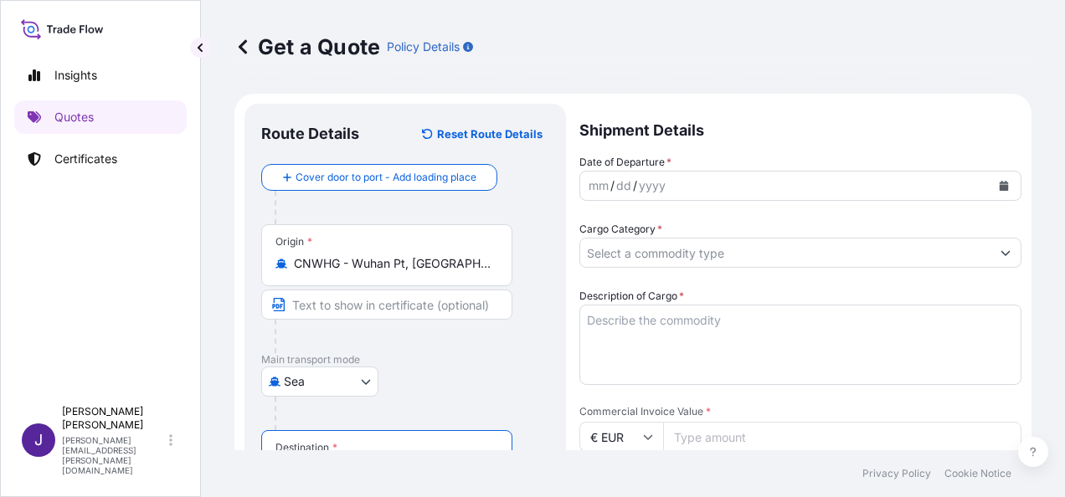
type input "[GEOGRAPHIC_DATA], [GEOGRAPHIC_DATA]"
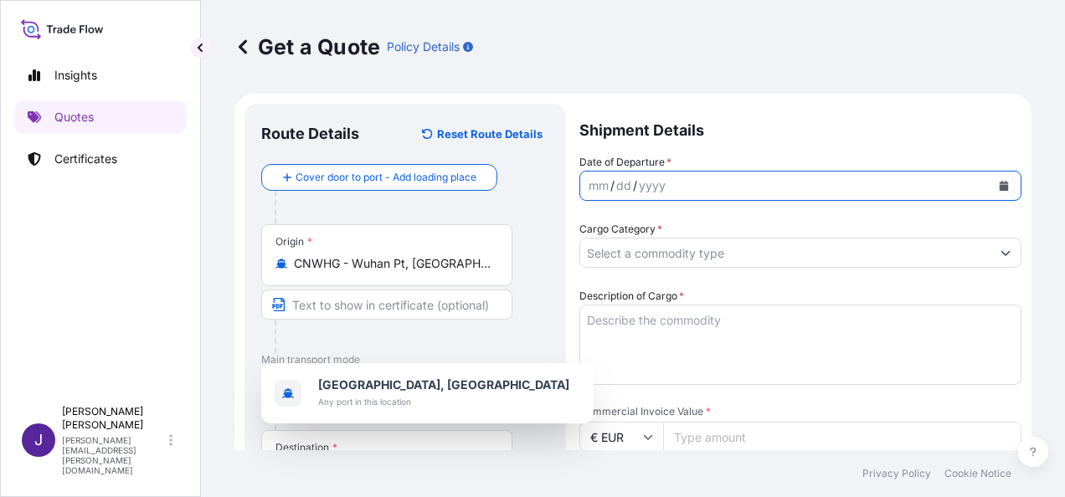
click at [999, 186] on icon "Calendar" at bounding box center [1004, 186] width 10 height 10
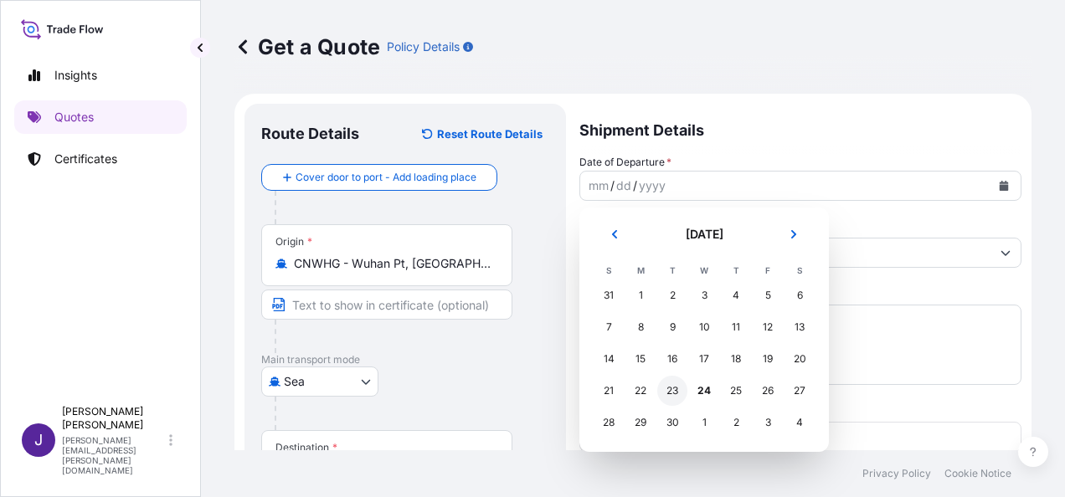
click at [672, 389] on div "23" at bounding box center [672, 391] width 30 height 30
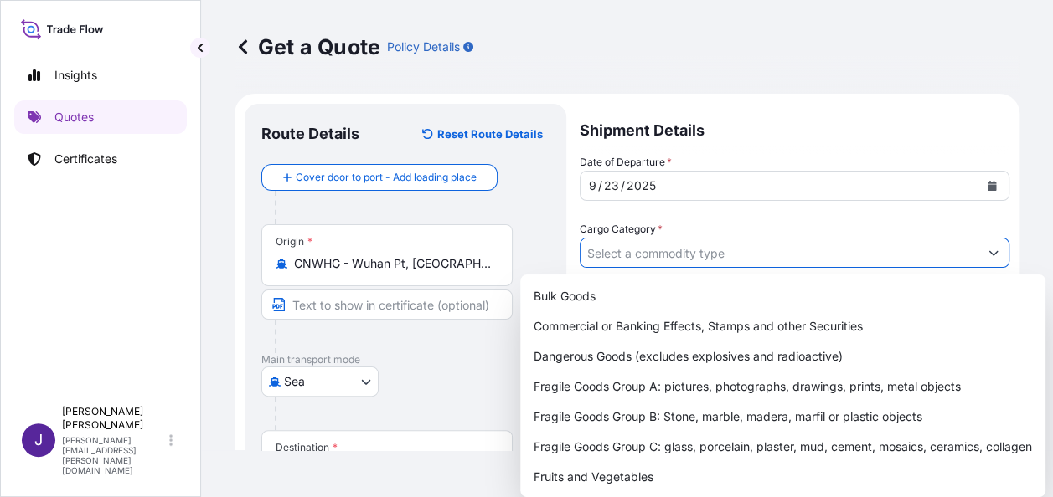
click at [683, 257] on input "Cargo Category *" at bounding box center [779, 253] width 398 height 30
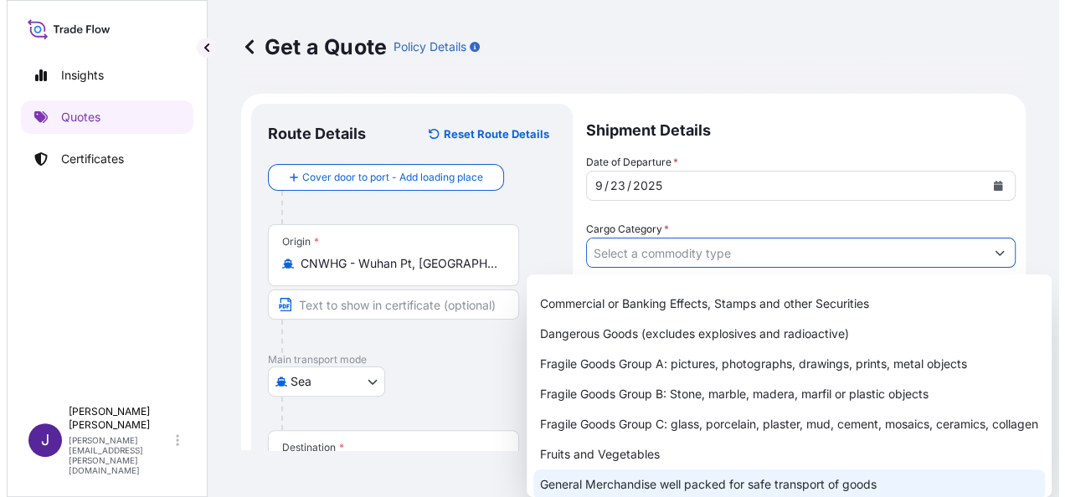
scroll to position [168, 0]
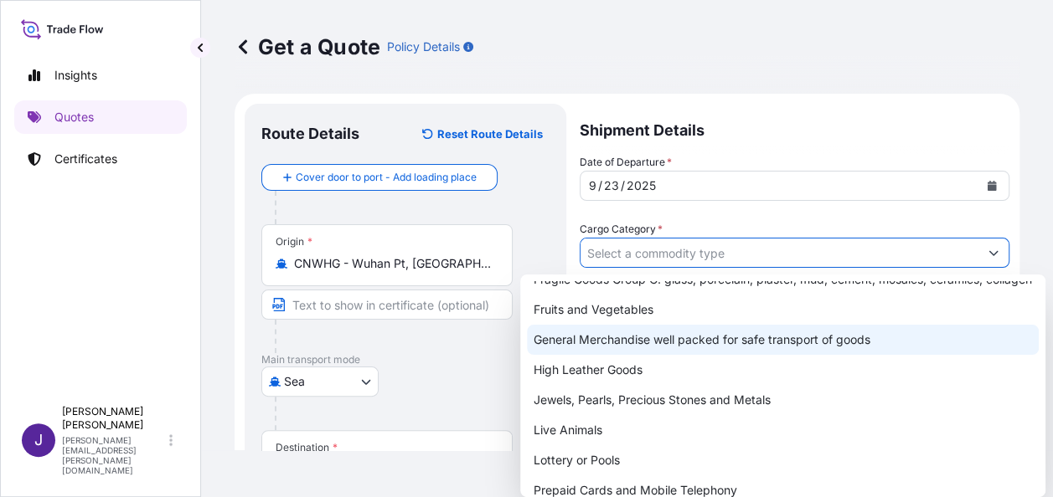
click at [623, 348] on div "General Merchandise well packed for safe transport of goods" at bounding box center [783, 340] width 512 height 30
type input "General Merchandise well packed for safe transport of goods"
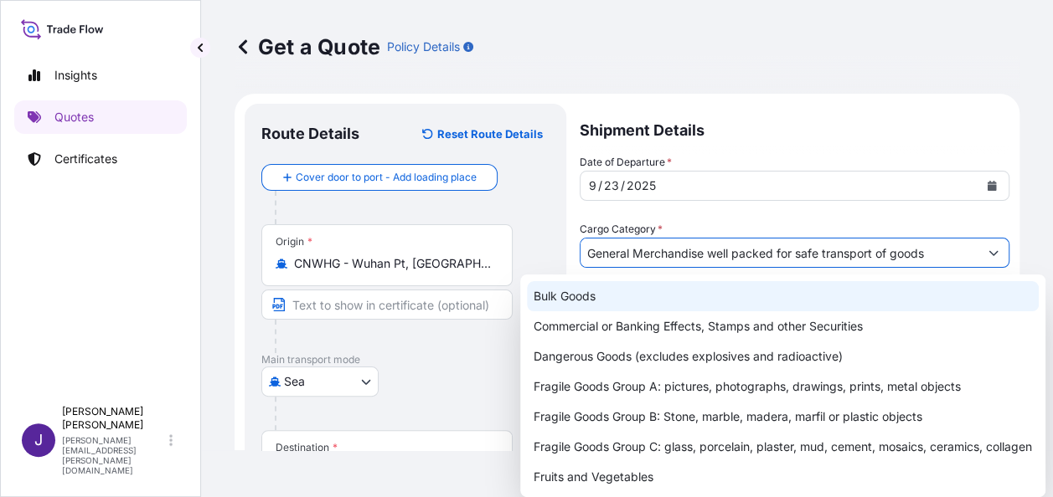
click at [861, 18] on div "Get a Quote Policy Details" at bounding box center [627, 47] width 785 height 94
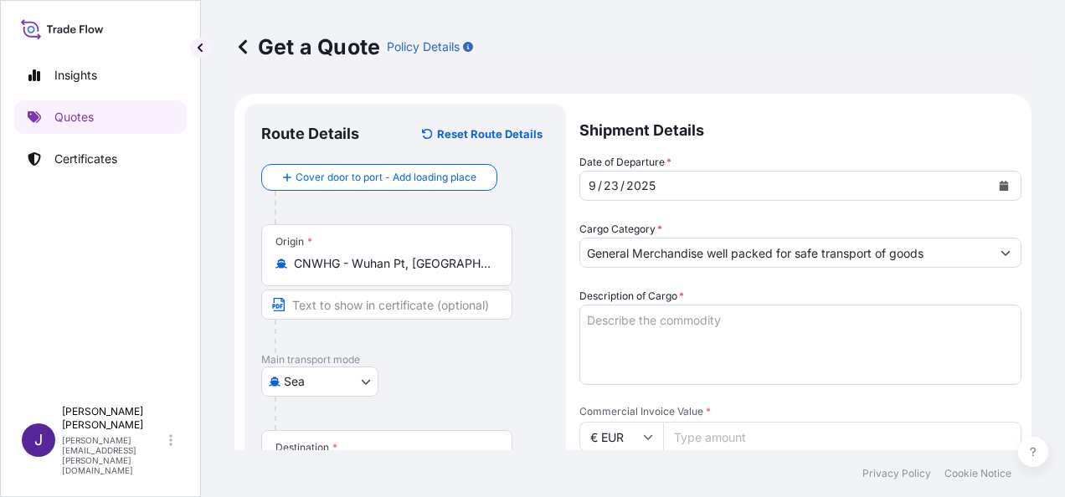
click at [667, 322] on textarea "Description of Cargo *" at bounding box center [801, 345] width 442 height 80
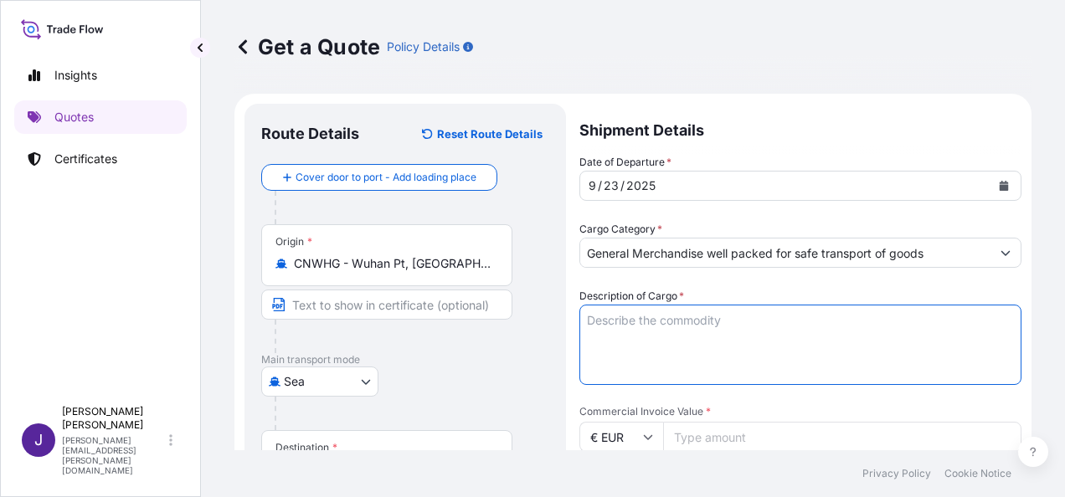
paste textarea "STEEL WOOL SOAP PADS"
type textarea "STEEL WOOL SOAP PADS"
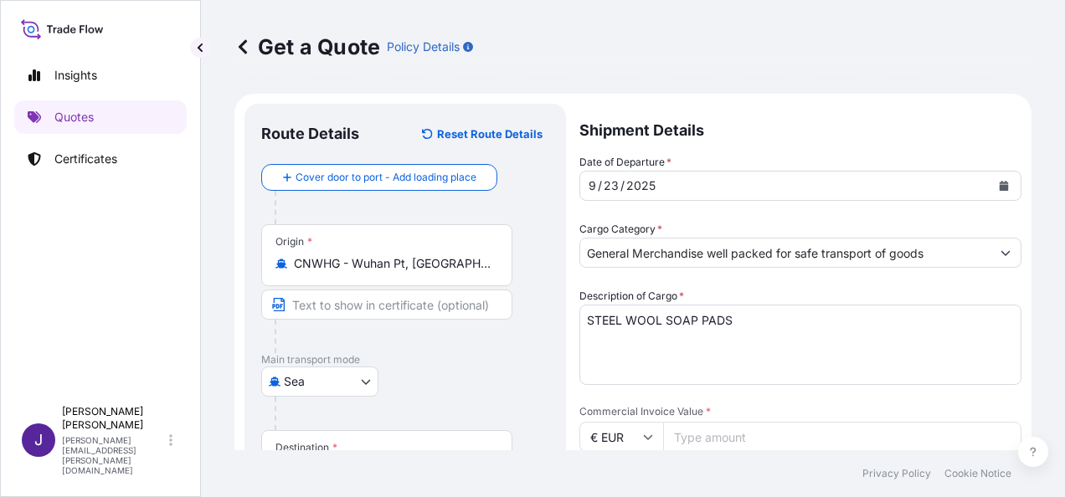
click at [769, 445] on input "Commercial Invoice Value *" at bounding box center [842, 437] width 358 height 30
click at [653, 439] on input "€ EUR" at bounding box center [622, 437] width 84 height 30
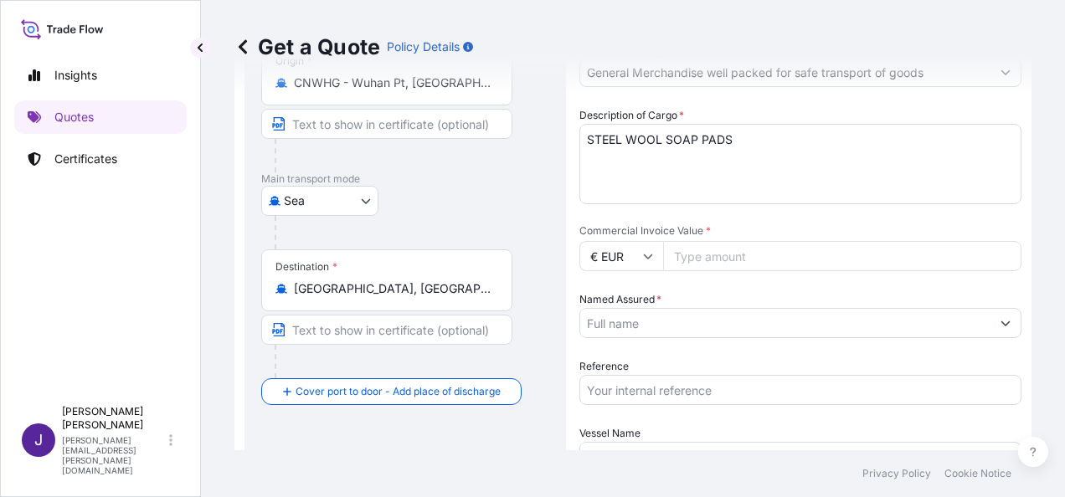
scroll to position [200, 0]
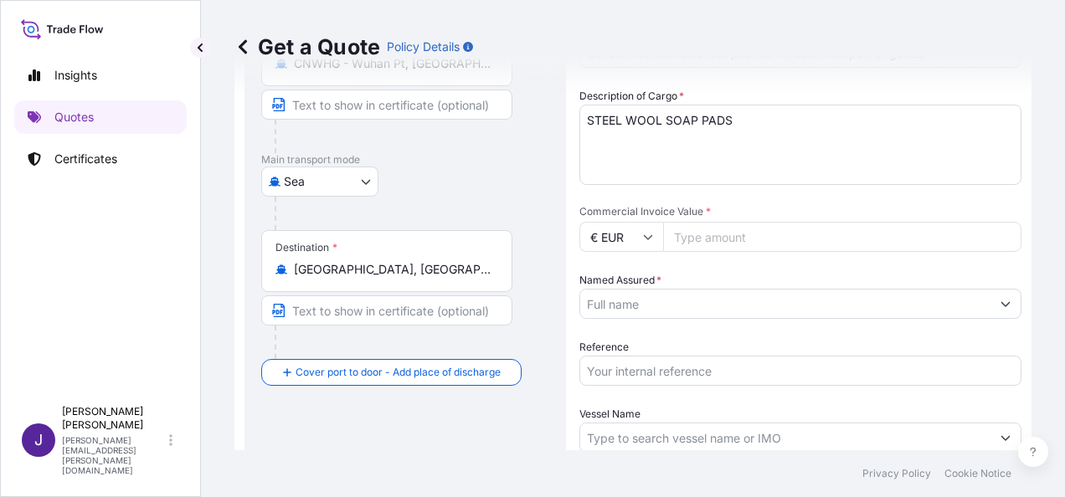
drag, startPoint x: 648, startPoint y: 236, endPoint x: 639, endPoint y: 256, distance: 22.1
click at [648, 236] on icon at bounding box center [648, 237] width 10 height 10
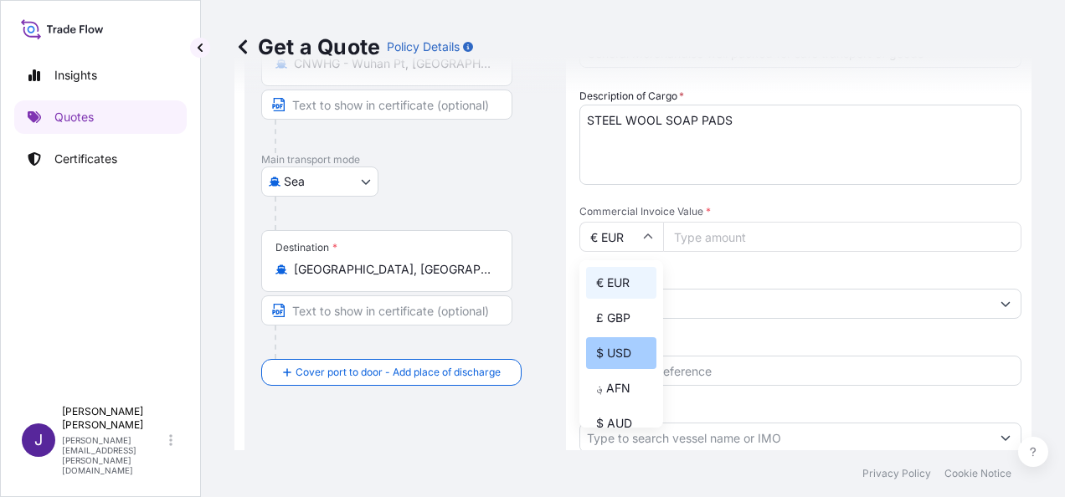
click at [616, 351] on div "$ USD" at bounding box center [621, 354] width 70 height 32
type input "$ USD"
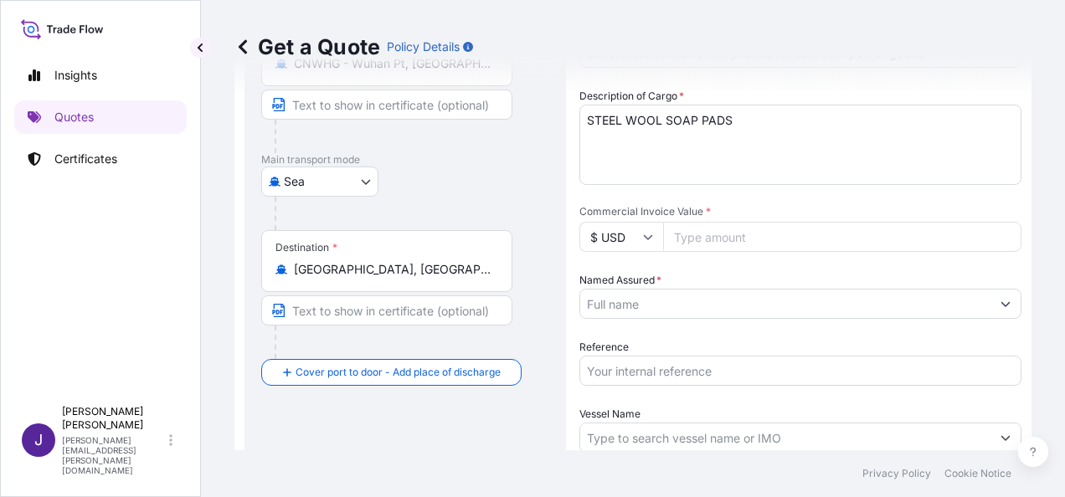
click at [696, 231] on input "Commercial Invoice Value *" at bounding box center [842, 237] width 358 height 30
type input "37514.40"
click at [710, 308] on input "Named Assured *" at bounding box center [779, 304] width 398 height 30
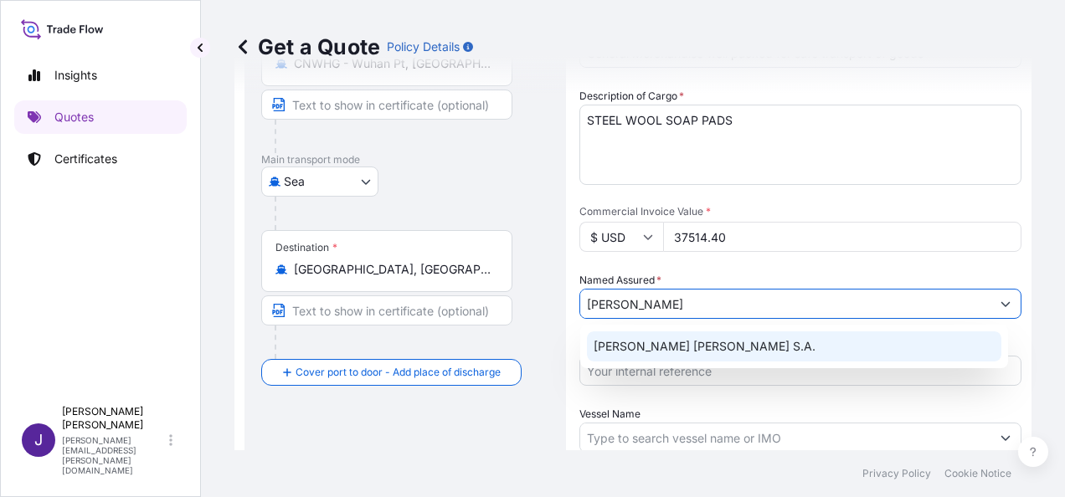
click at [707, 343] on span "[PERSON_NAME] [PERSON_NAME] S.A." at bounding box center [705, 346] width 222 height 17
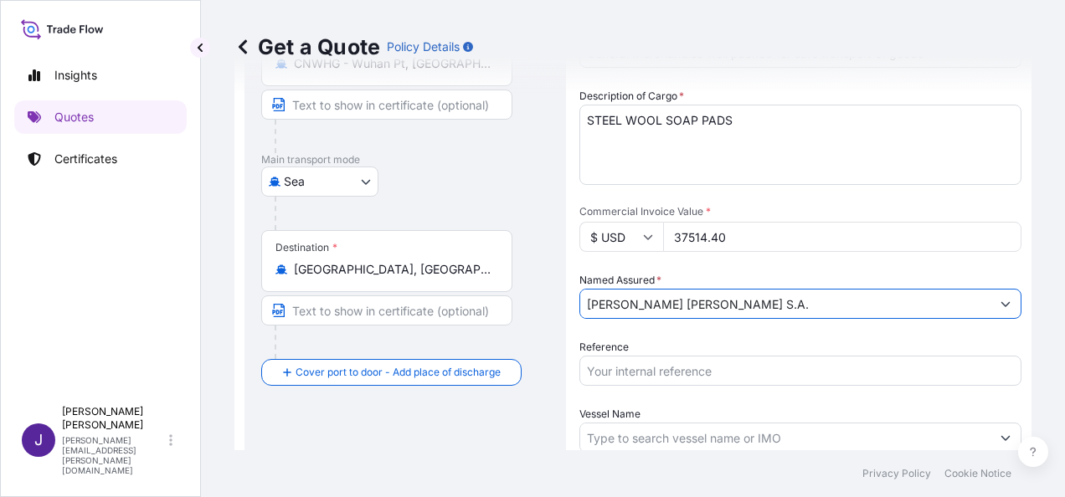
type input "[PERSON_NAME] [PERSON_NAME] S.A."
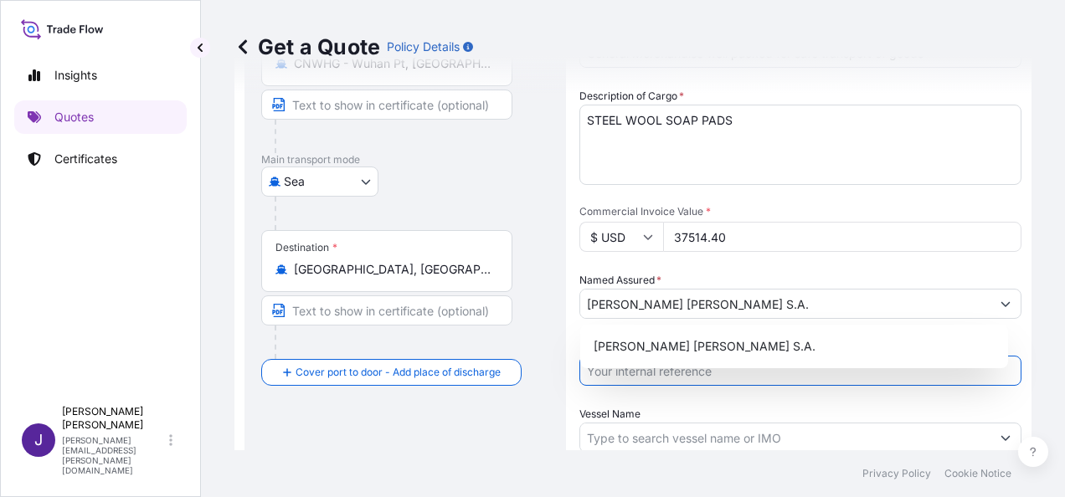
click at [628, 374] on input "Reference" at bounding box center [801, 371] width 442 height 30
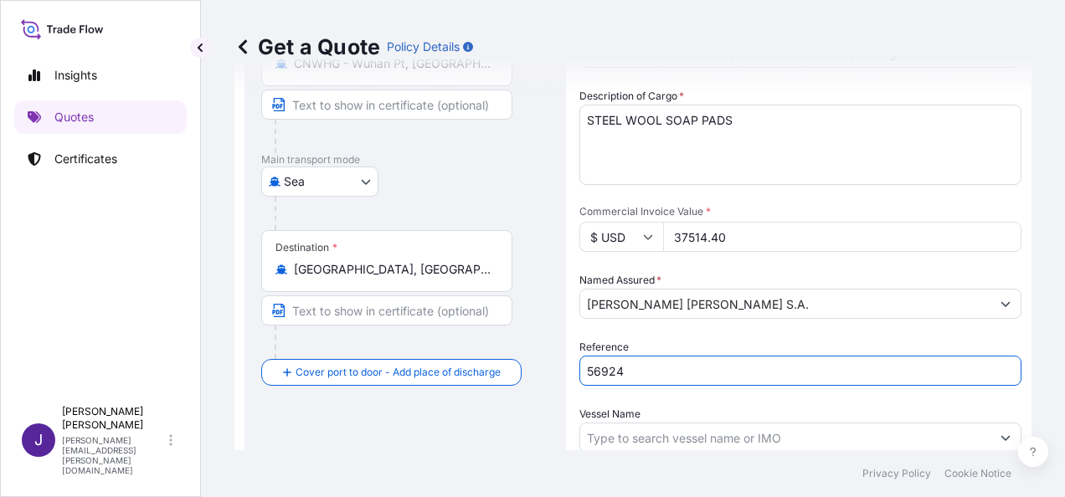
type input "56924"
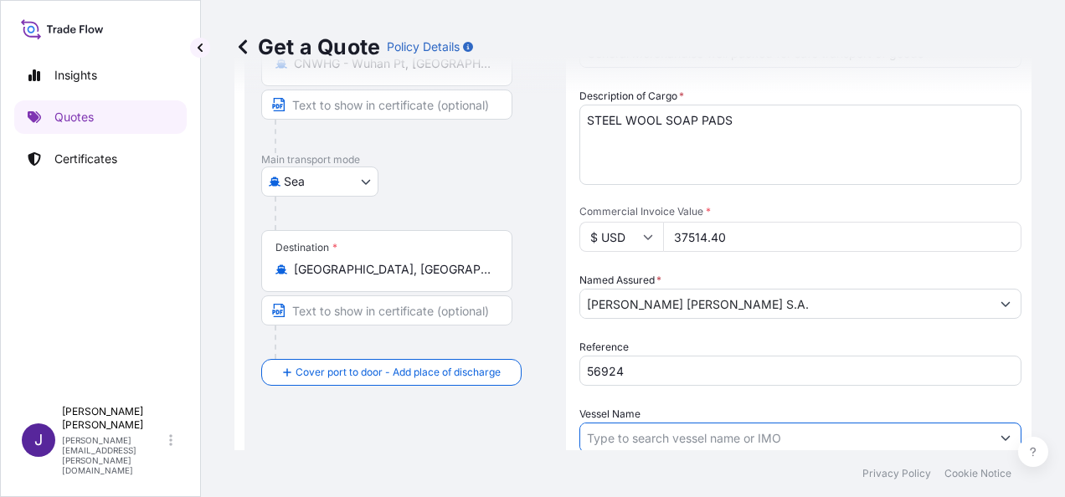
click at [641, 441] on input "Vessel Name" at bounding box center [785, 438] width 410 height 30
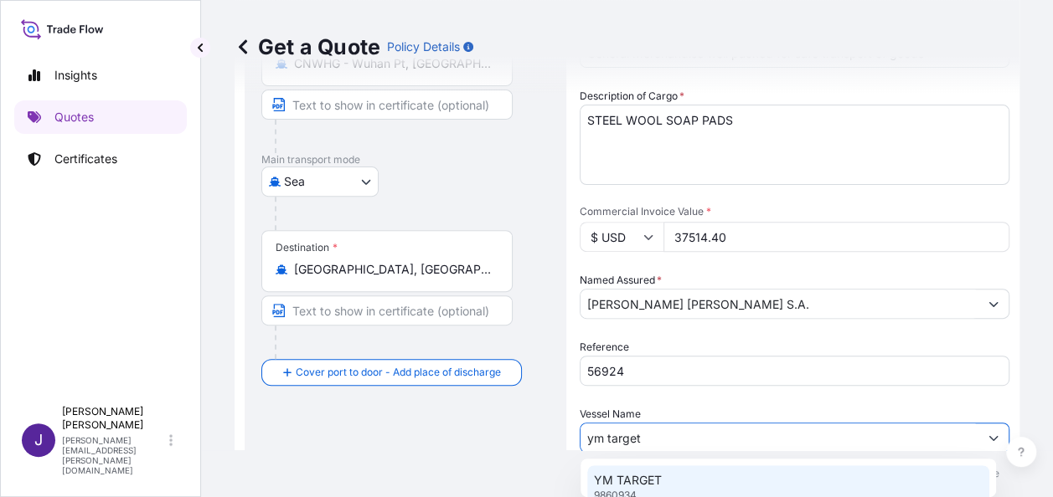
click at [677, 480] on div "YM TARGET 9860934" at bounding box center [788, 488] width 402 height 44
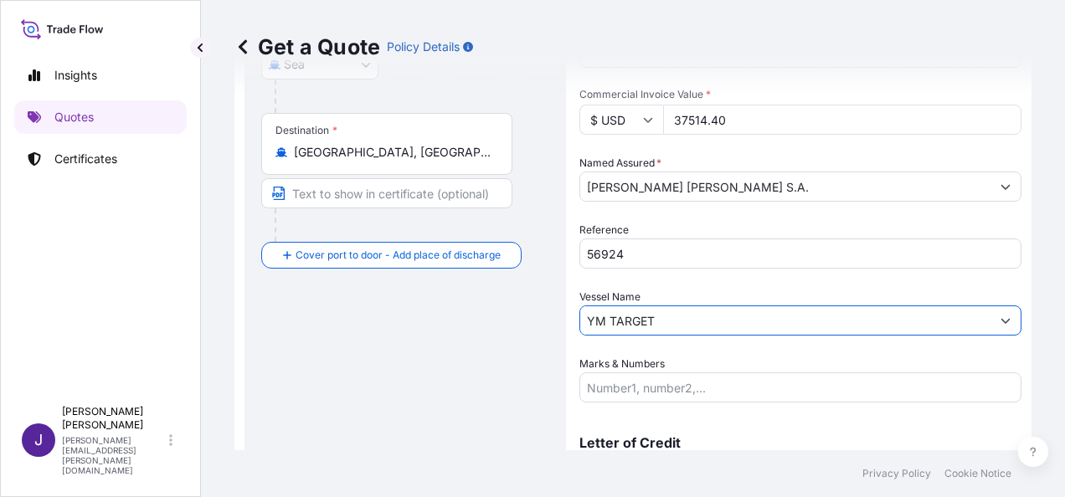
scroll to position [334, 0]
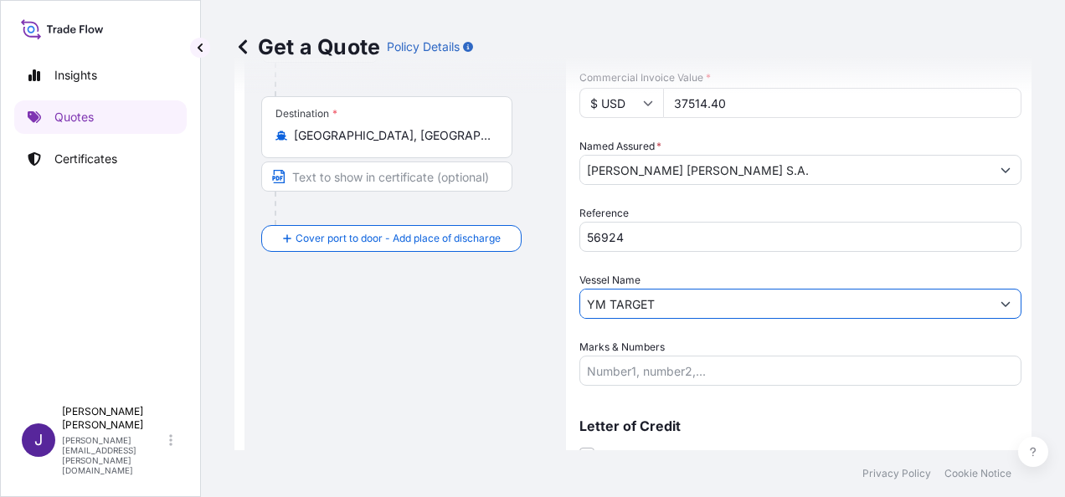
type input "YM TARGET"
click at [703, 373] on input "Marks & Numbers" at bounding box center [801, 371] width 442 height 30
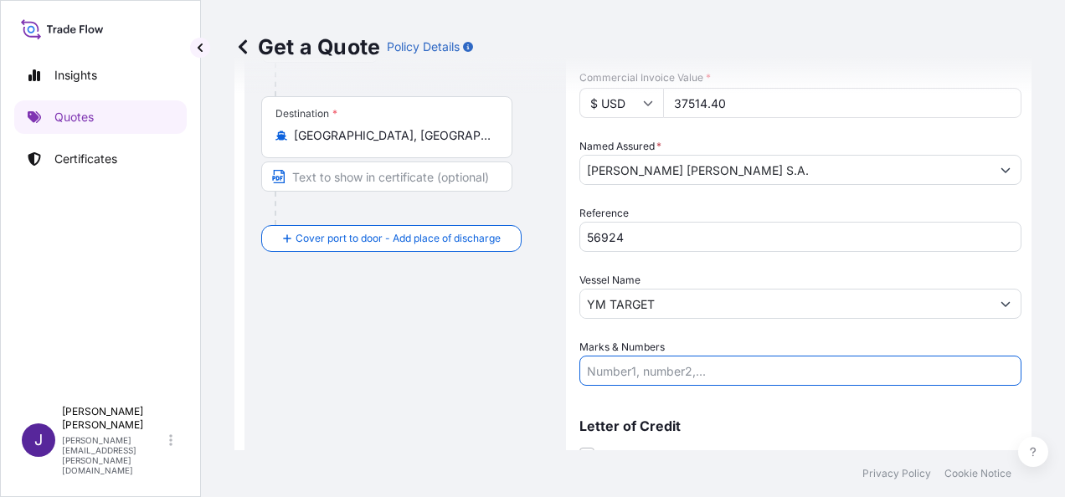
paste input "1x40HC - Cnt TGBU6795363 - Seal YMAU257230 - 822 cartons - 11097Kgs"
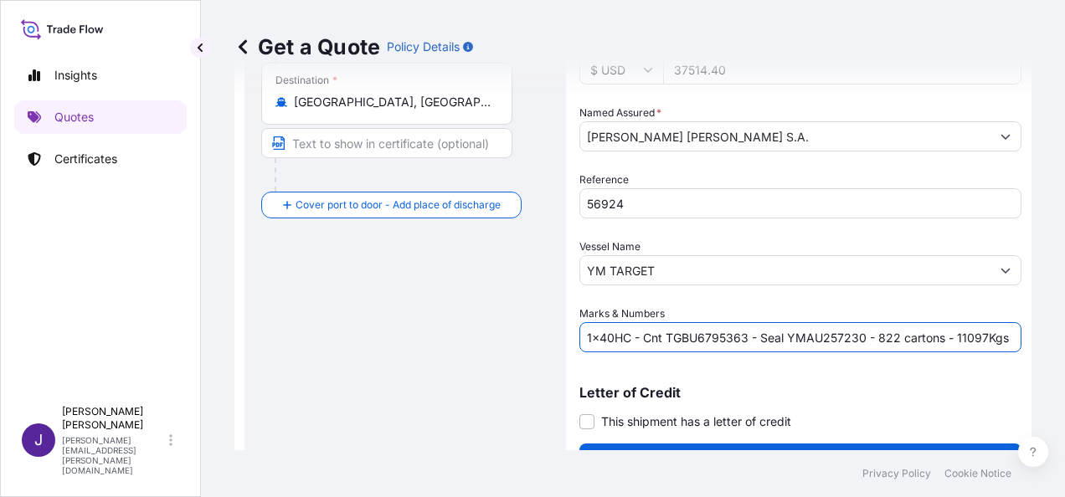
scroll to position [404, 0]
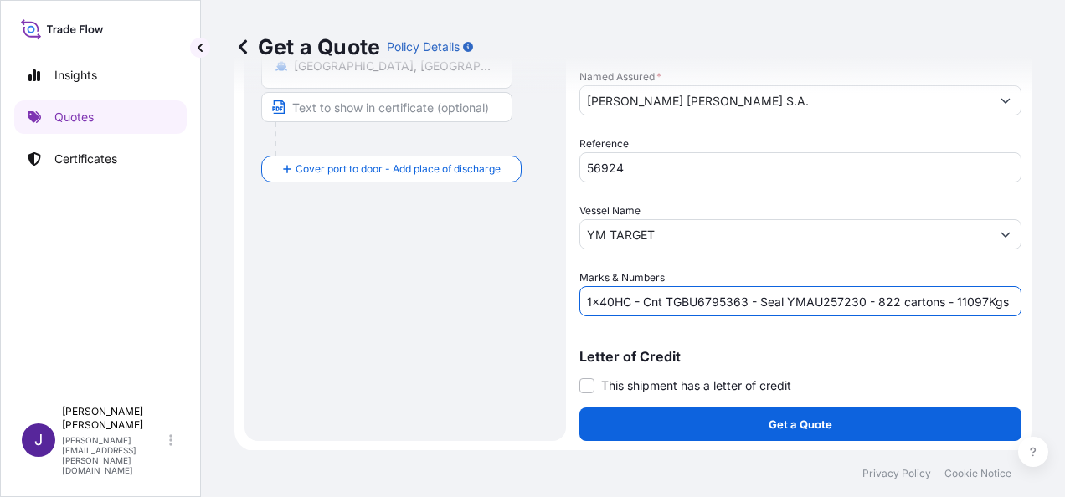
type input "1x40HC - Cnt TGBU6795363 - Seal YMAU257230 - 822 cartons - 11097Kgs"
click at [577, 382] on form "Route Details Reset Route Details Cover door to port - Add loading place Place …" at bounding box center [633, 70] width 797 height 761
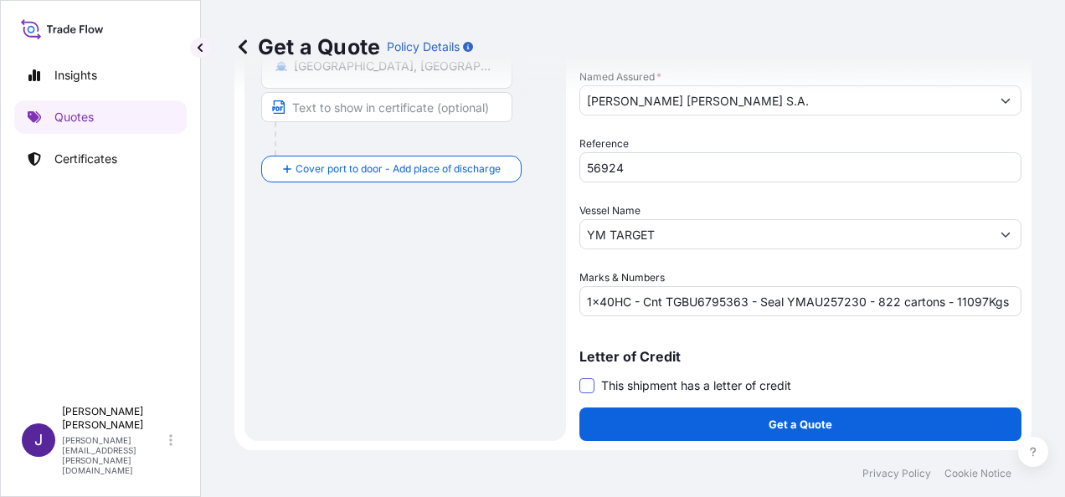
click at [583, 384] on span at bounding box center [587, 386] width 15 height 15
click at [580, 377] on input "This shipment has a letter of credit" at bounding box center [580, 377] width 0 height 0
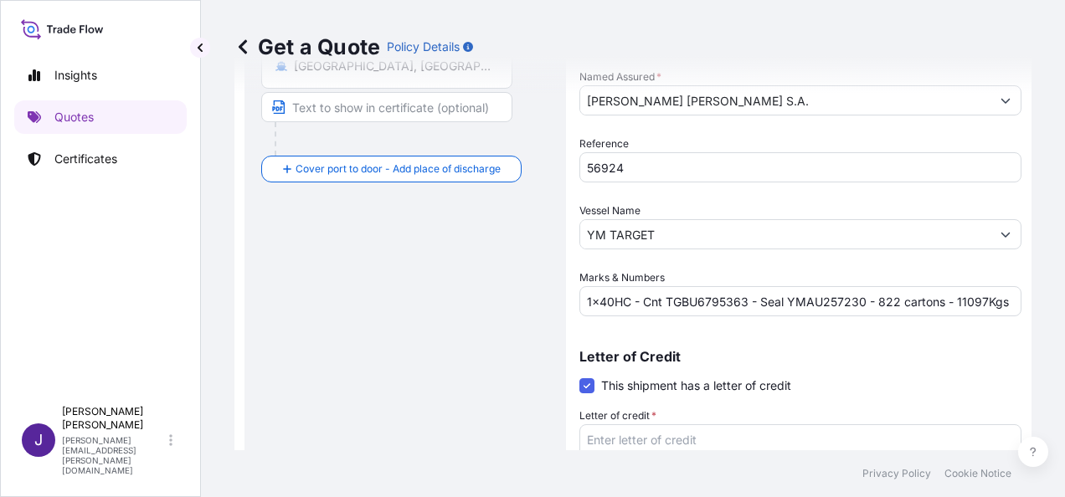
click at [628, 436] on textarea "Letter of credit *" at bounding box center [801, 465] width 442 height 80
paste textarea "[PERSON_NAME] [PERSON_NAME] S.A. P.I. Riodel C/ Molí Nou s/n. Mutxamel 03110, […"
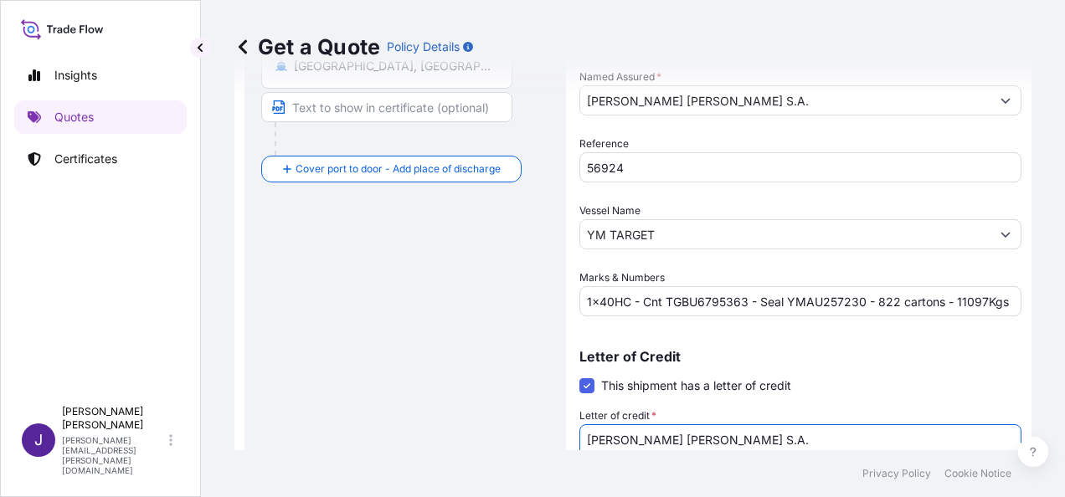
scroll to position [416, 0]
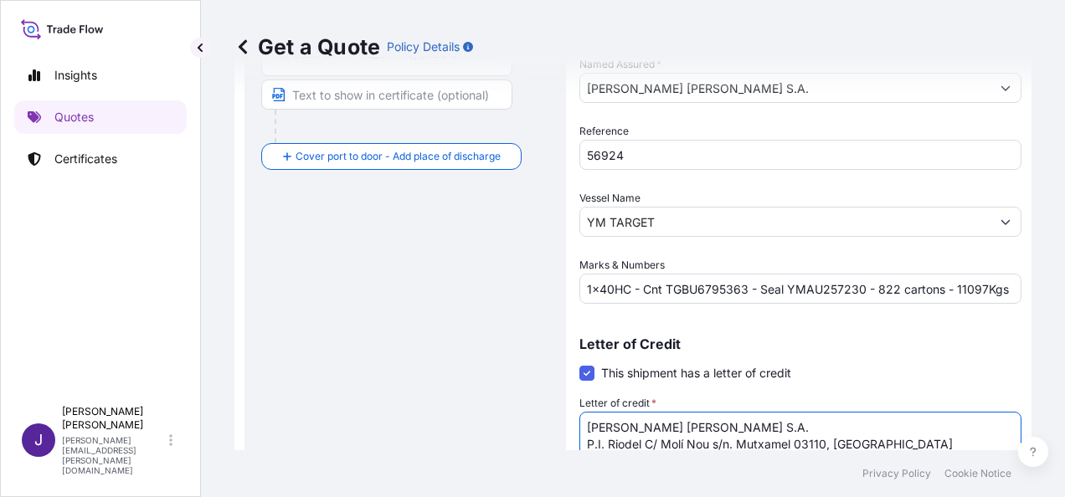
type textarea "[PERSON_NAME] [PERSON_NAME] S.A. P.I. Riodel C/ Molí Nou s/n. Mutxamel 03110, […"
click at [377, 281] on div "Route Details Reset Route Details Cover door to port - Add loading place Place …" at bounding box center [405, 121] width 288 height 835
click at [922, 343] on p "Letter of Credit" at bounding box center [801, 344] width 442 height 13
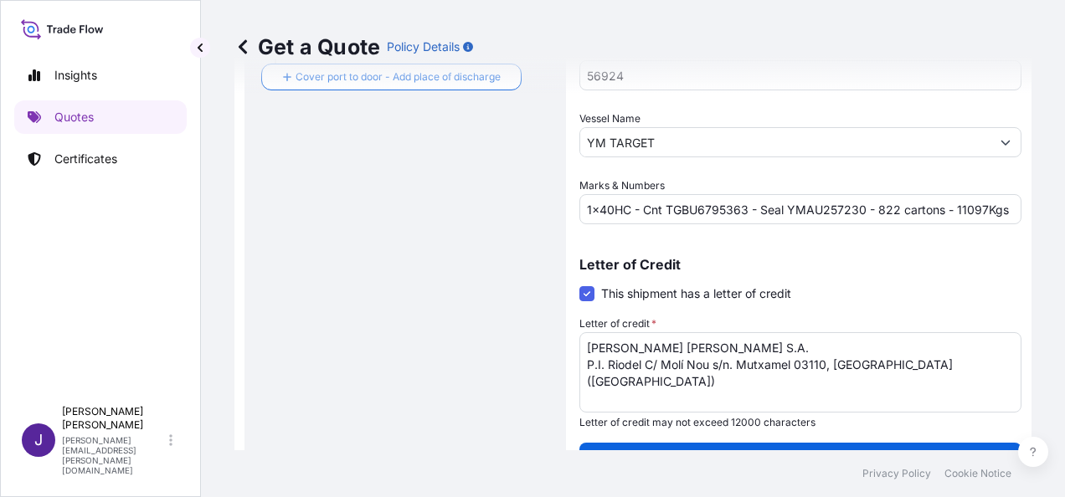
scroll to position [531, 0]
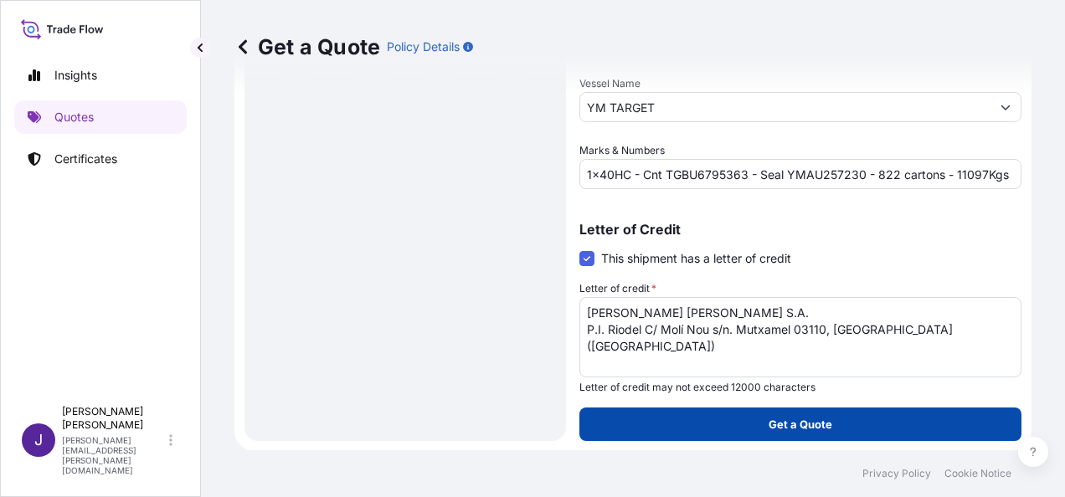
click at [822, 432] on button "Get a Quote" at bounding box center [801, 425] width 442 height 34
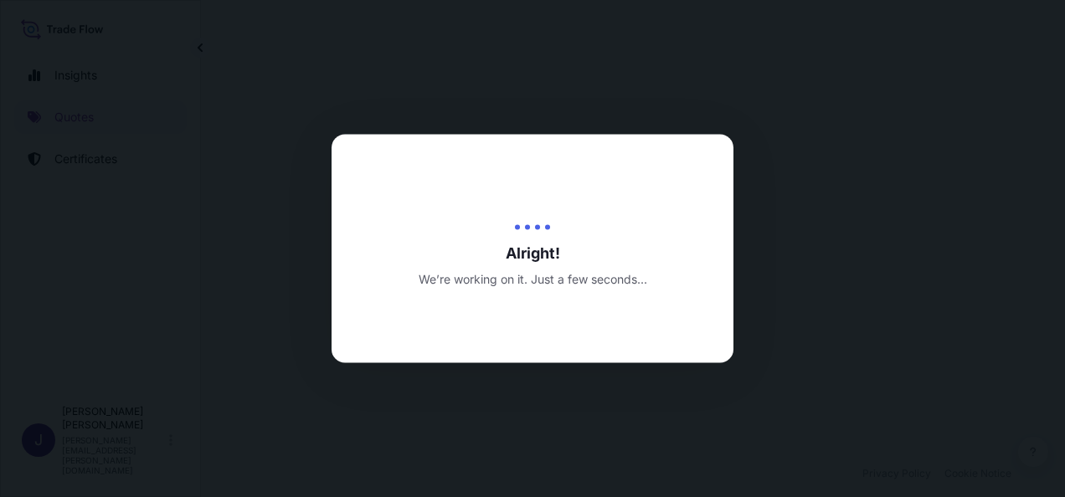
select select "Sea"
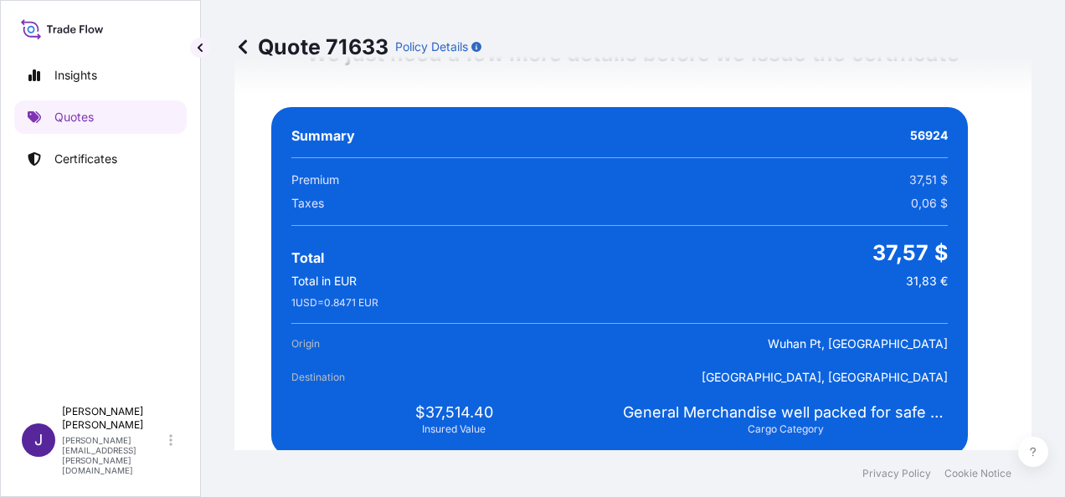
scroll to position [3163, 0]
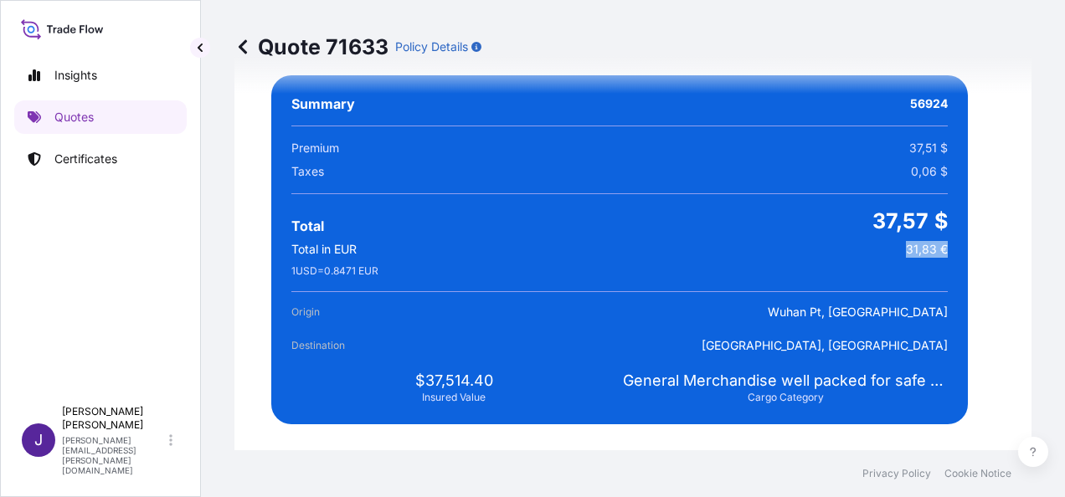
drag, startPoint x: 894, startPoint y: 246, endPoint x: 935, endPoint y: 248, distance: 40.2
click at [935, 248] on div "Summary 56924 Premium 37,51 $ Taxes 0,06 $ Total 37,57 $ Total in EUR 31,83 € 1…" at bounding box center [619, 249] width 697 height 349
drag, startPoint x: 935, startPoint y: 248, endPoint x: 923, endPoint y: 250, distance: 12.0
copy span "31,83 €"
drag, startPoint x: 291, startPoint y: 268, endPoint x: 385, endPoint y: 268, distance: 93.8
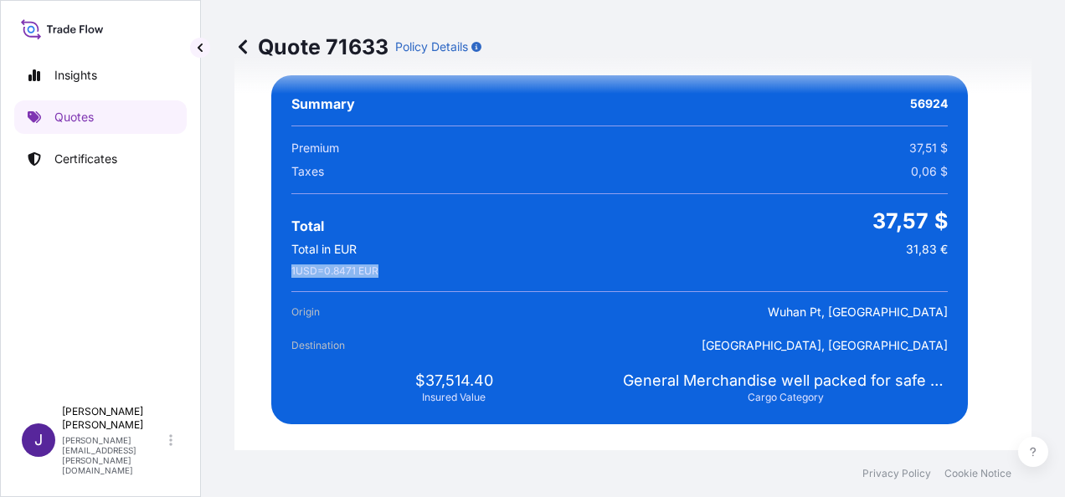
click at [379, 268] on span "1 USD = 0.8471 EUR" at bounding box center [334, 271] width 87 height 13
copy span "1 USD = 0.8471 EUR"
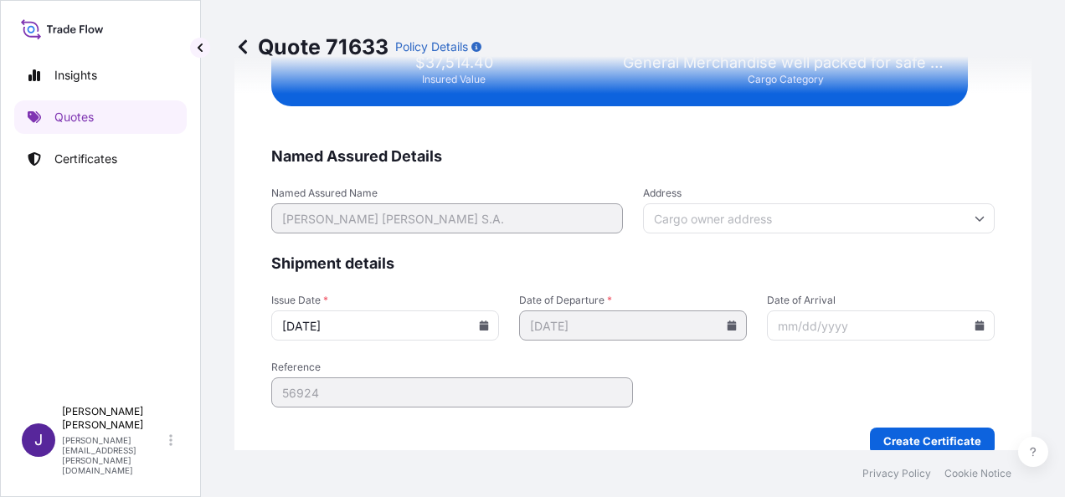
scroll to position [3507, 0]
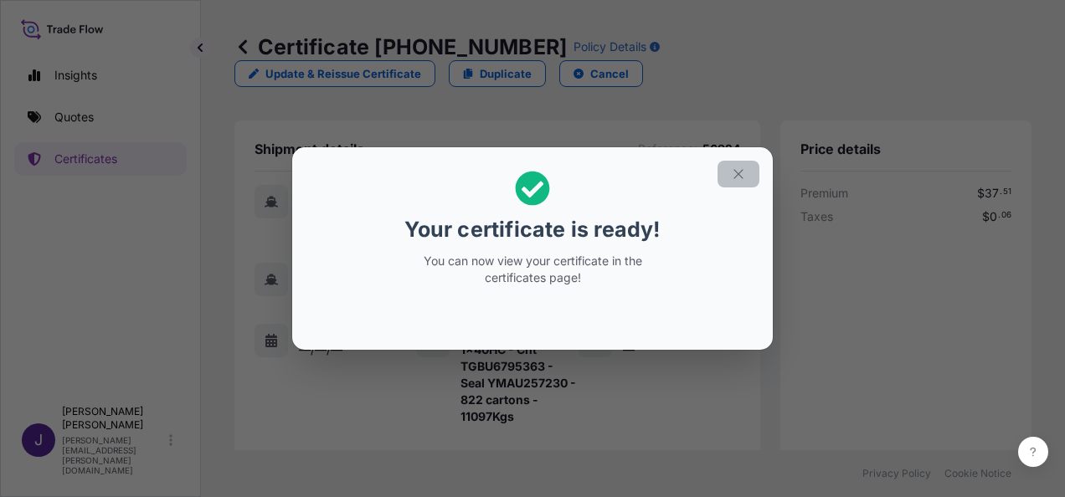
click at [740, 169] on icon "button" at bounding box center [738, 174] width 15 height 15
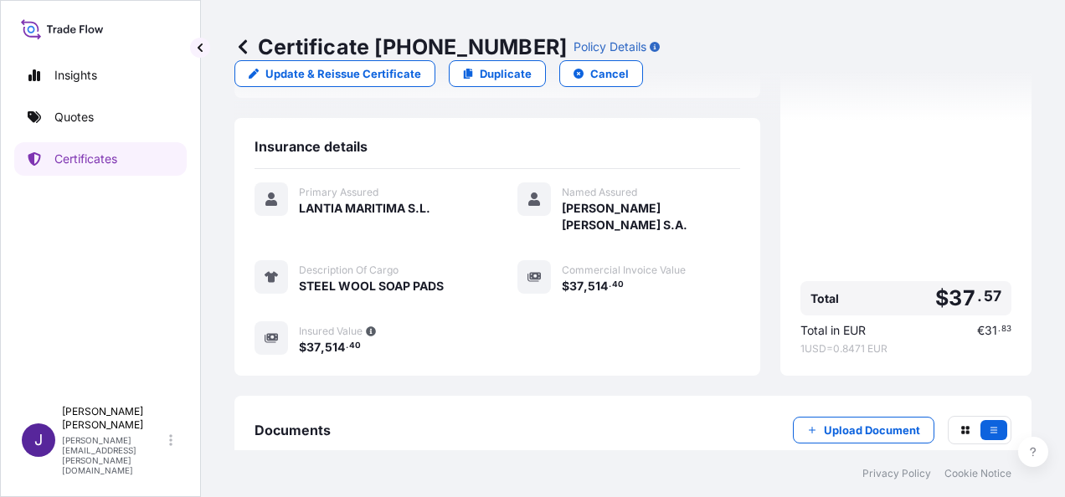
scroll to position [464, 0]
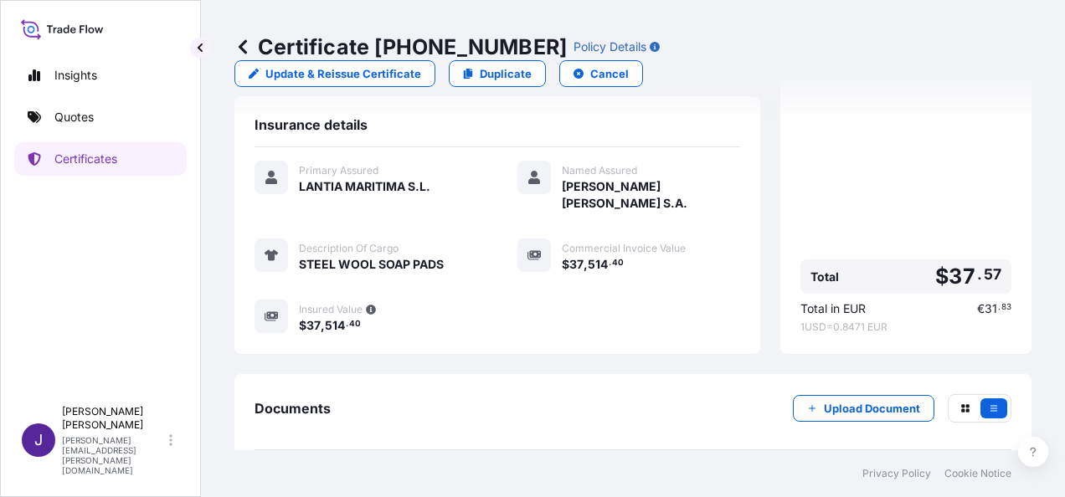
click at [573, 467] on link "PDF Certificate [DATE]" at bounding box center [633, 489] width 757 height 44
